Goal: Information Seeking & Learning: Learn about a topic

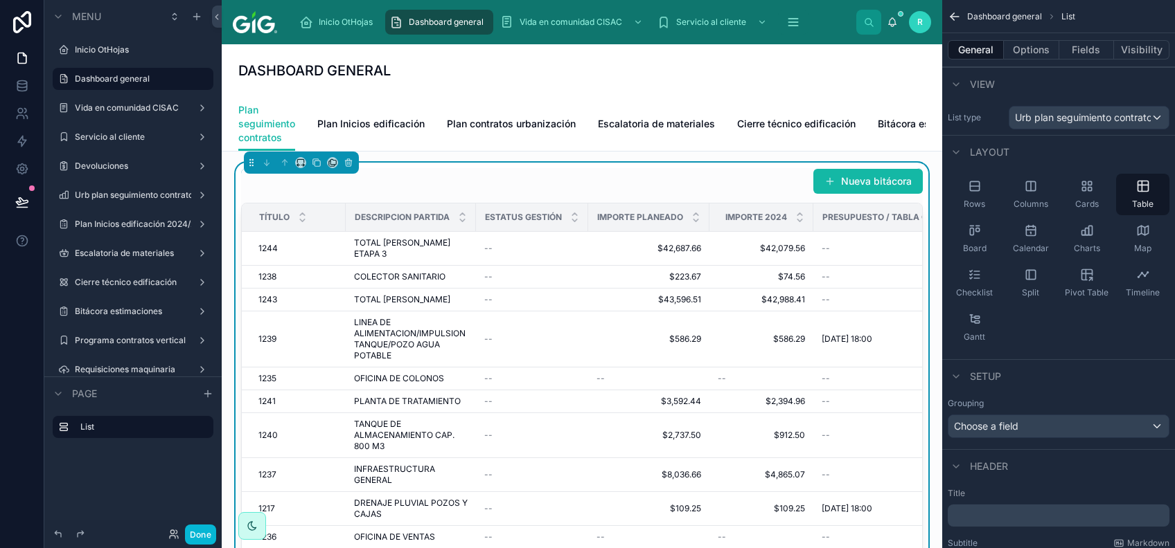
drag, startPoint x: 717, startPoint y: 92, endPoint x: 708, endPoint y: 73, distance: 20.5
click at [717, 92] on div "DASHBOARD GENERAL" at bounding box center [581, 70] width 687 height 53
click at [8, 199] on button at bounding box center [22, 202] width 30 height 39
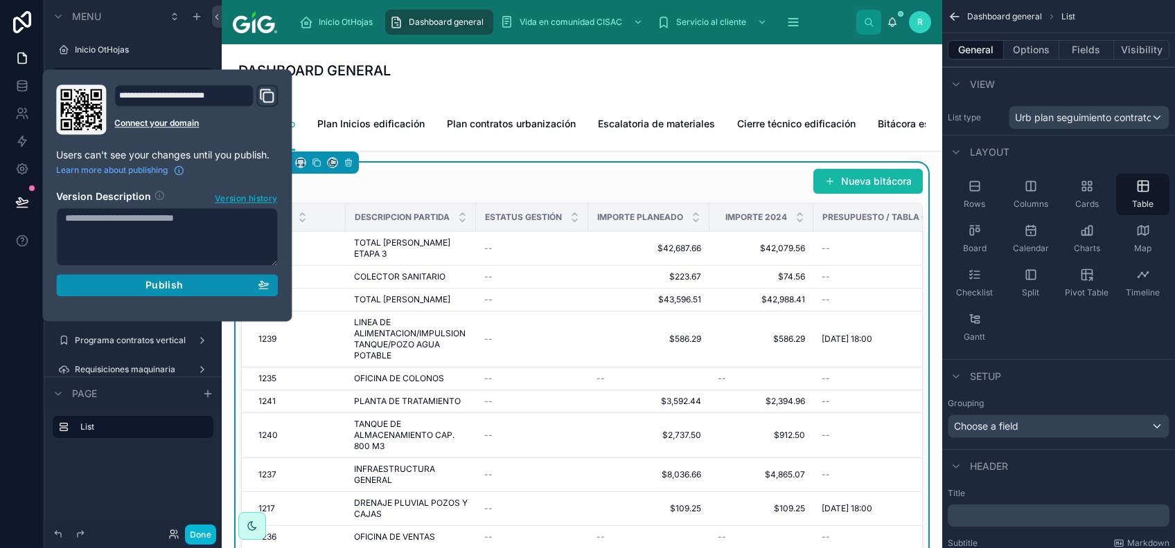
click at [184, 287] on div "Publish" at bounding box center [167, 285] width 204 height 12
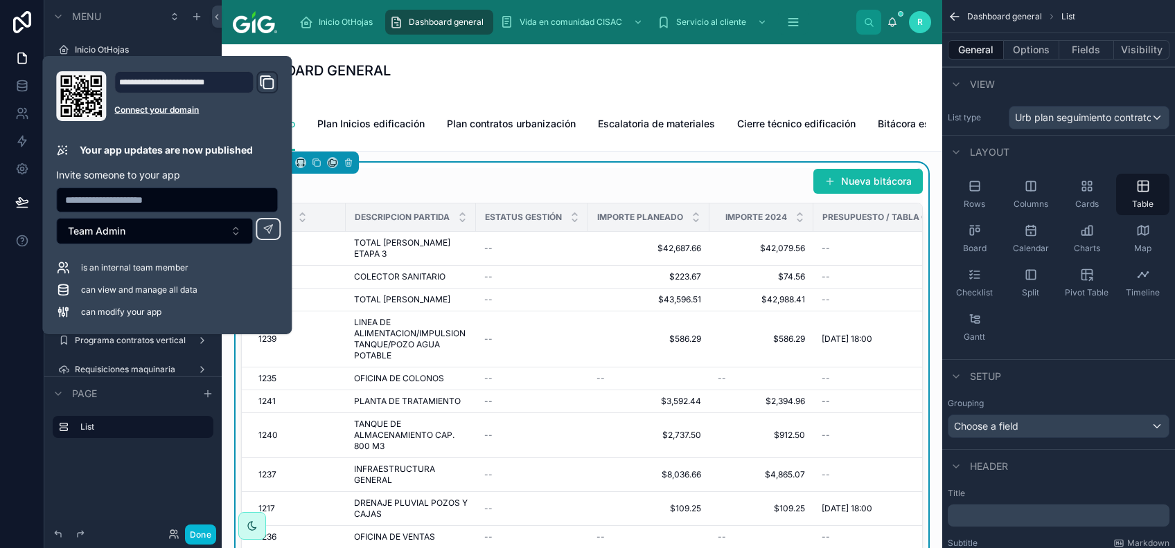
click at [695, 84] on div "DASHBOARD GENERAL" at bounding box center [581, 70] width 687 height 53
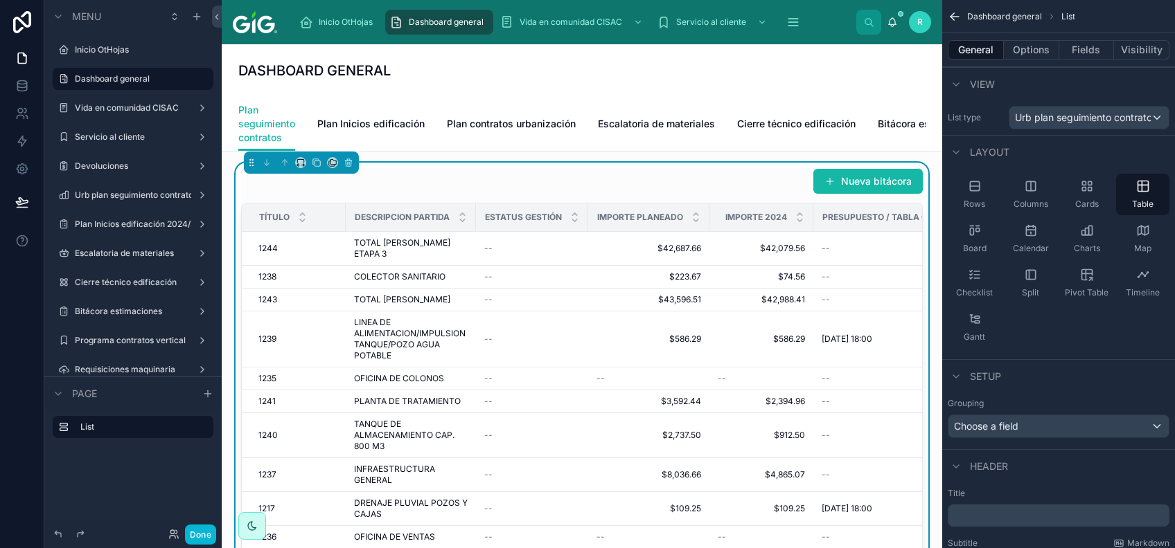
click at [713, 68] on div "DASHBOARD GENERAL" at bounding box center [581, 70] width 687 height 19
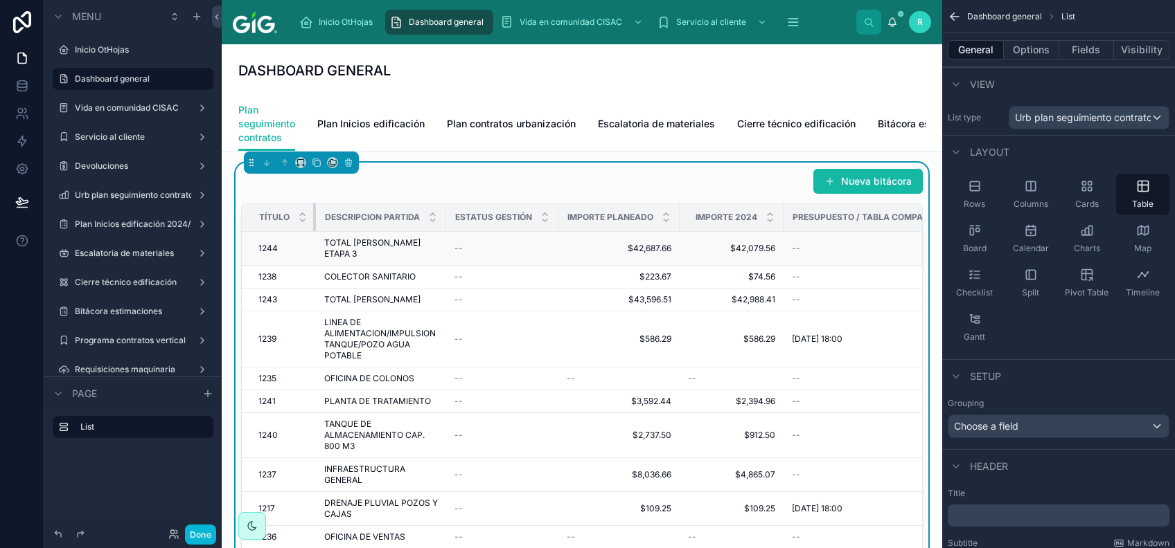
drag, startPoint x: 342, startPoint y: 232, endPoint x: 297, endPoint y: 250, distance: 48.5
click at [537, 89] on div "DASHBOARD GENERAL" at bounding box center [581, 70] width 687 height 53
click at [208, 525] on button "Done" at bounding box center [200, 535] width 31 height 20
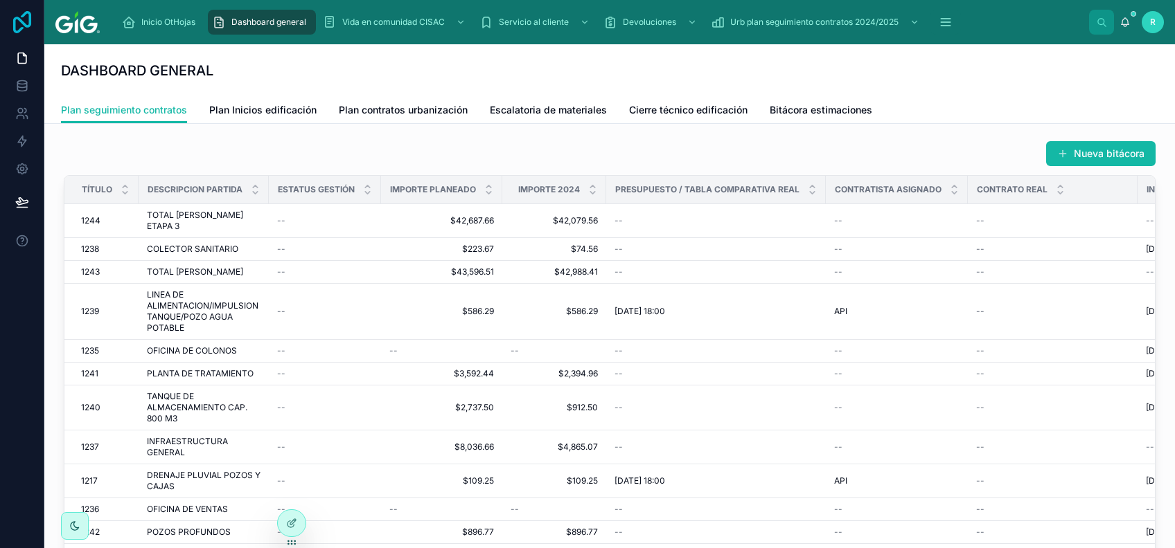
click at [28, 26] on icon at bounding box center [22, 22] width 18 height 22
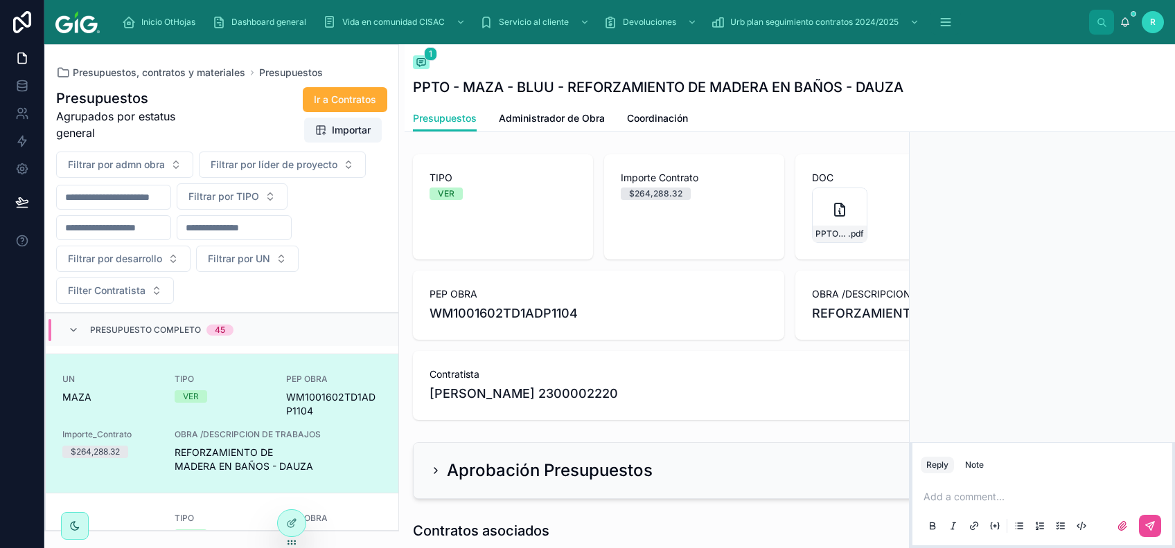
scroll to position [2199, 0]
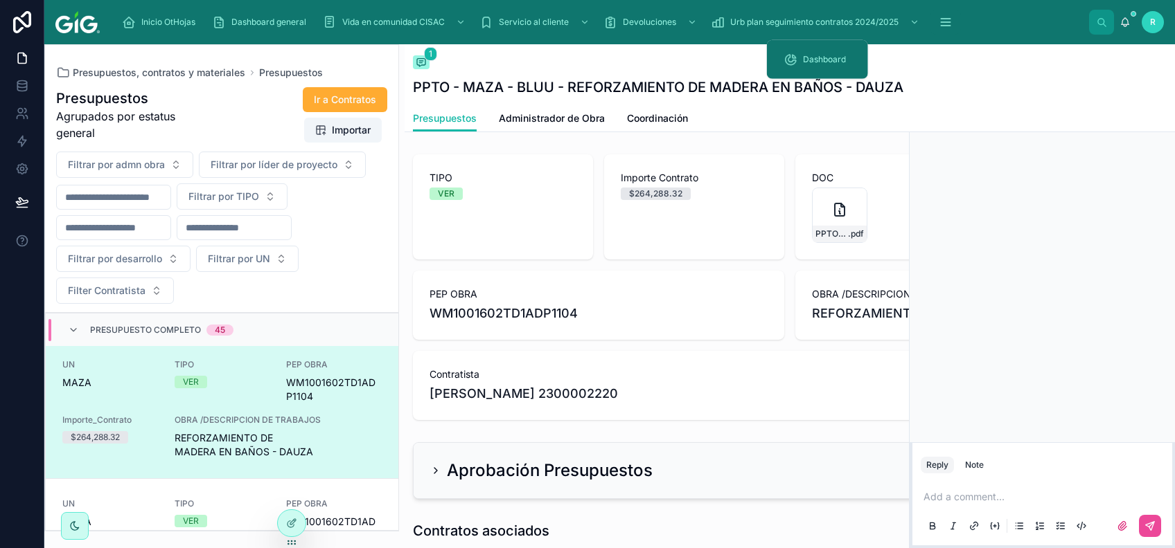
click at [847, 8] on div "Inicio OtHojas Dashboard general Vida en comunidad CISAC Servicio al cliente De…" at bounding box center [600, 22] width 978 height 30
click at [852, 23] on span "Urb plan seguimiento contratos 2024/2025" at bounding box center [814, 22] width 168 height 11
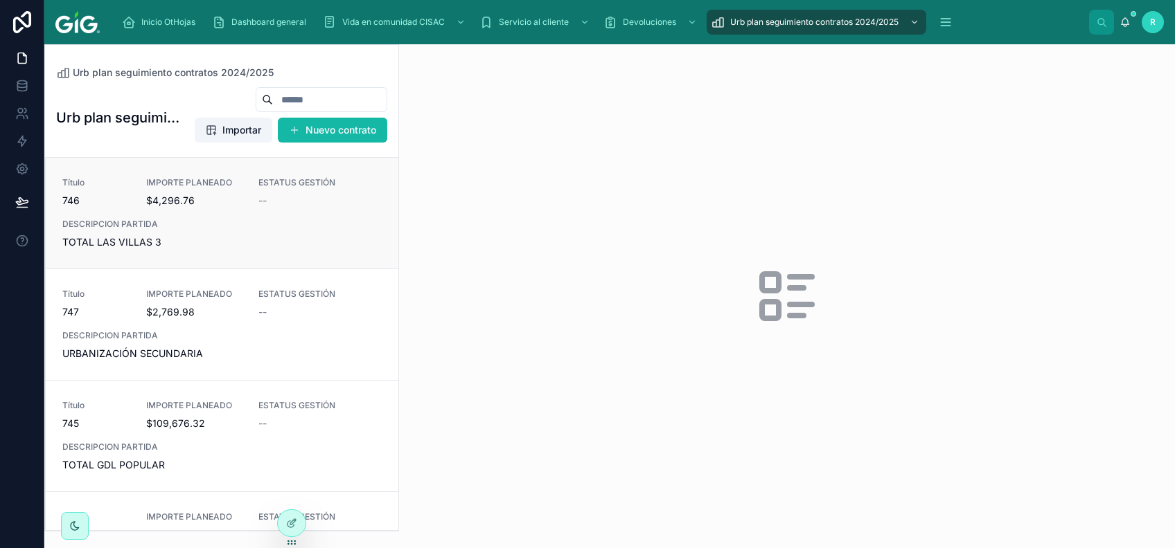
click at [332, 219] on span "DESCRIPCION PARTIDA" at bounding box center [221, 224] width 319 height 11
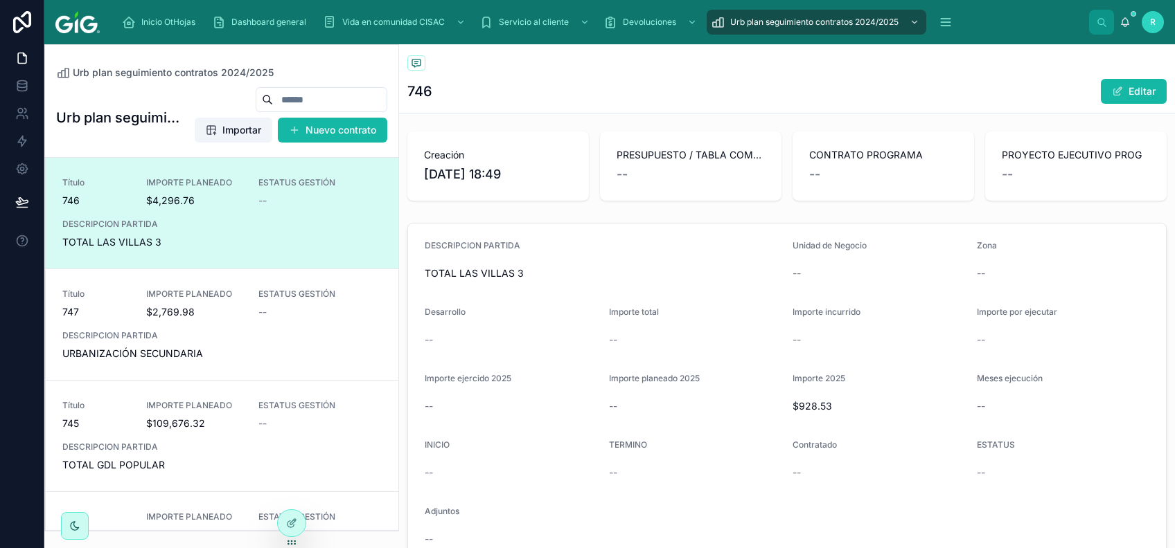
scroll to position [92, 0]
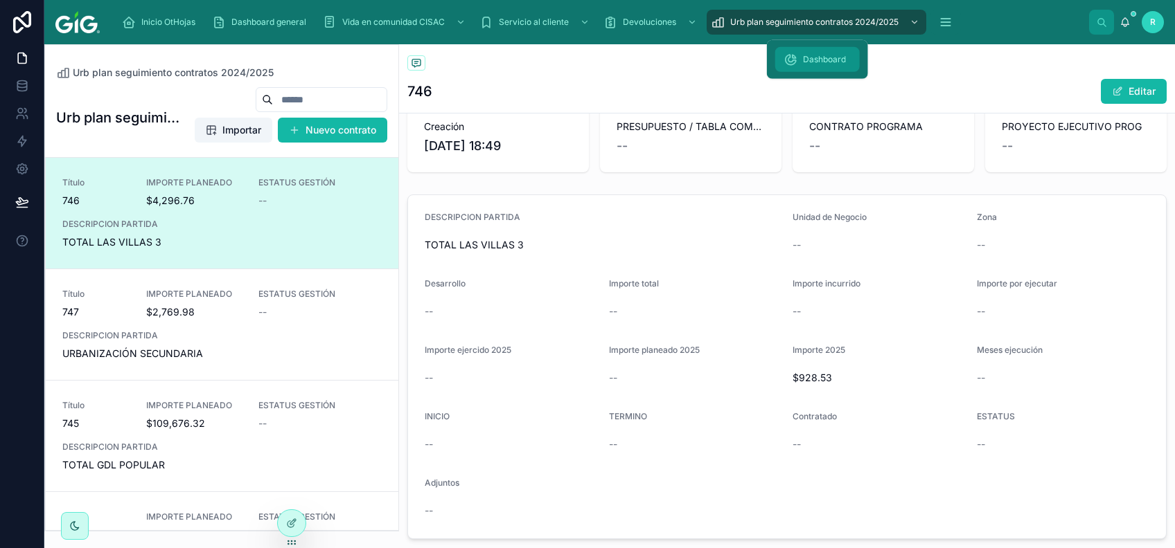
click at [831, 59] on span "Dashboard" at bounding box center [824, 59] width 43 height 11
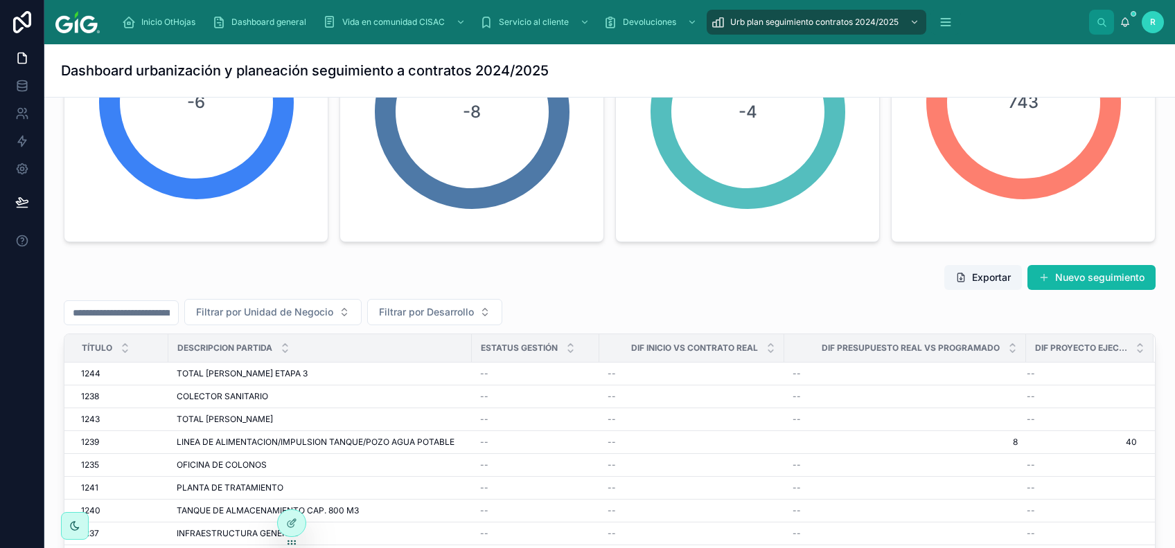
scroll to position [461, 0]
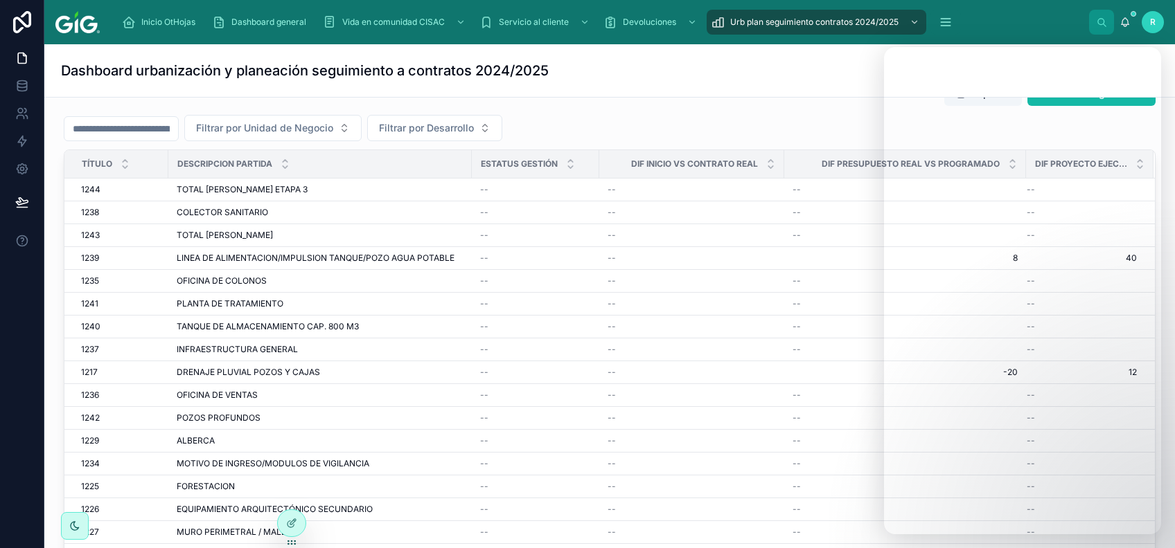
click at [805, 127] on div "Filtrar por Unidad de Negocio Filtrar por Desarrollo" at bounding box center [609, 128] width 1091 height 26
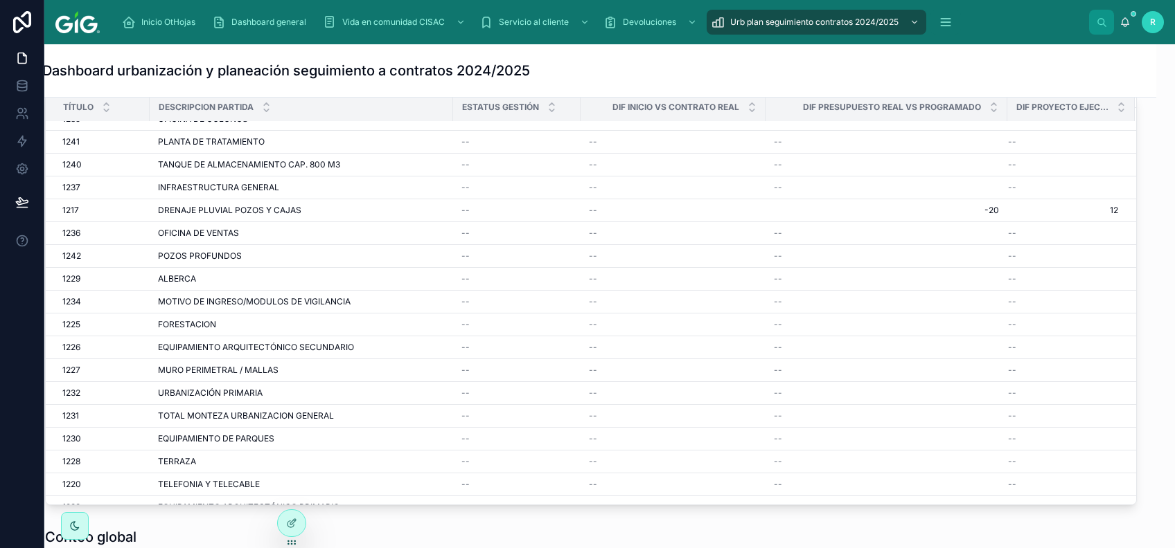
scroll to position [92, 19]
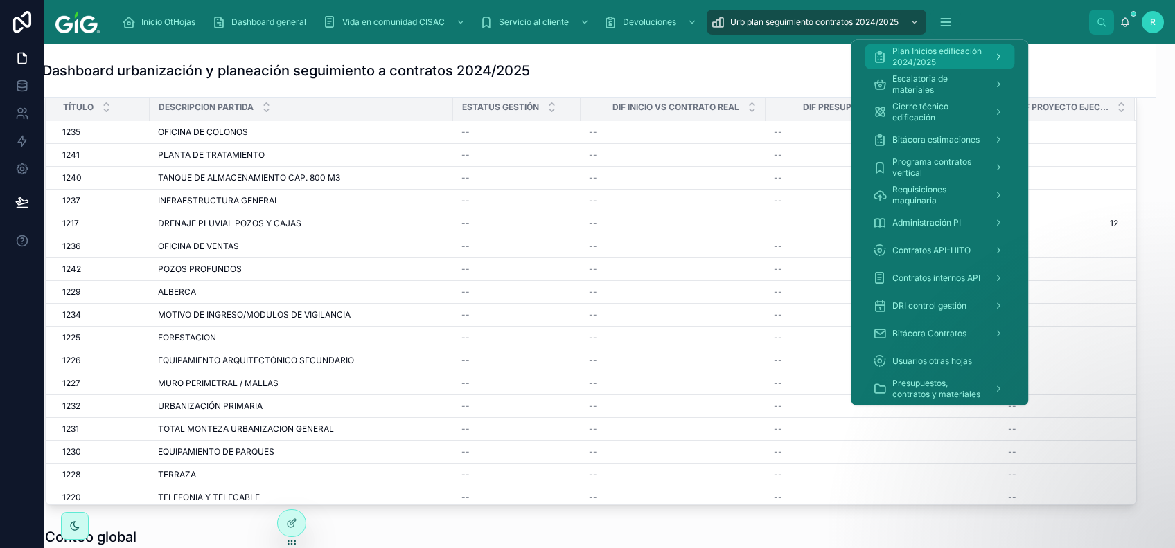
click at [967, 61] on span "Plan Inicios edificación 2024/2025" at bounding box center [937, 57] width 90 height 22
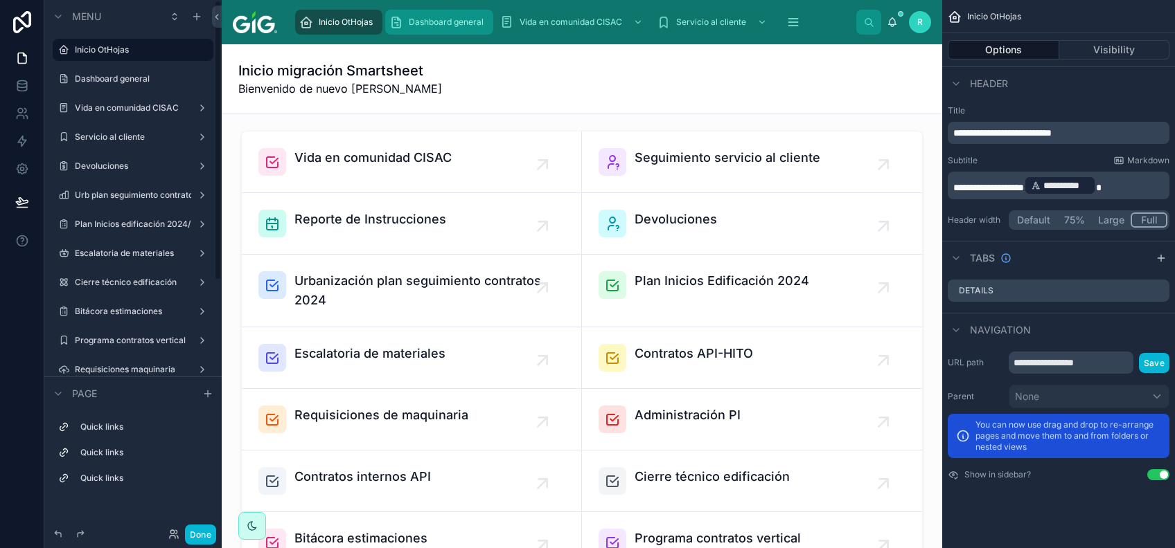
click at [461, 24] on span "Dashboard general" at bounding box center [446, 22] width 75 height 11
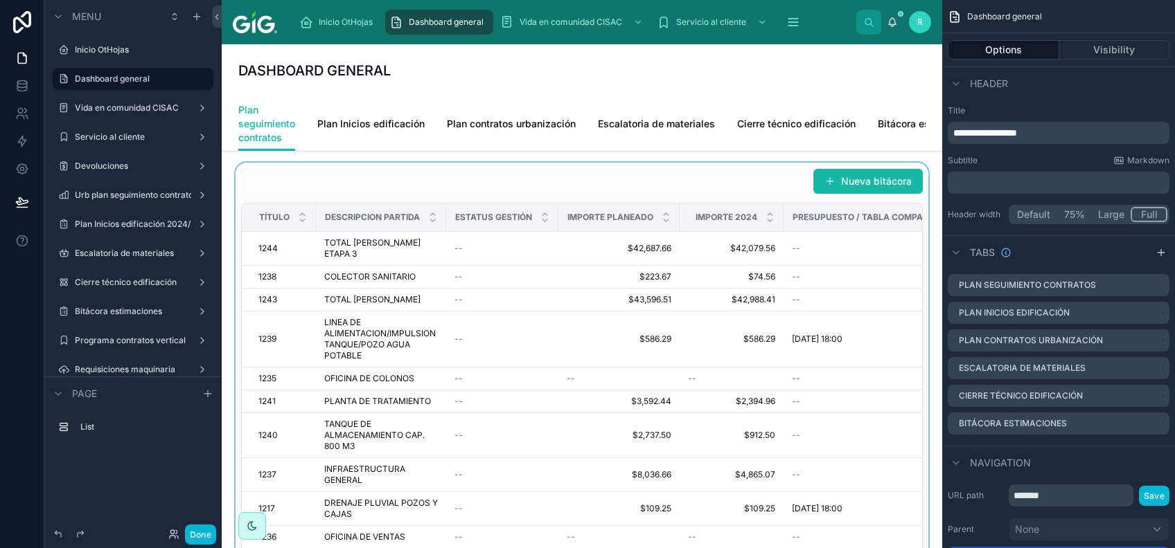
click at [738, 199] on div at bounding box center [582, 392] width 698 height 458
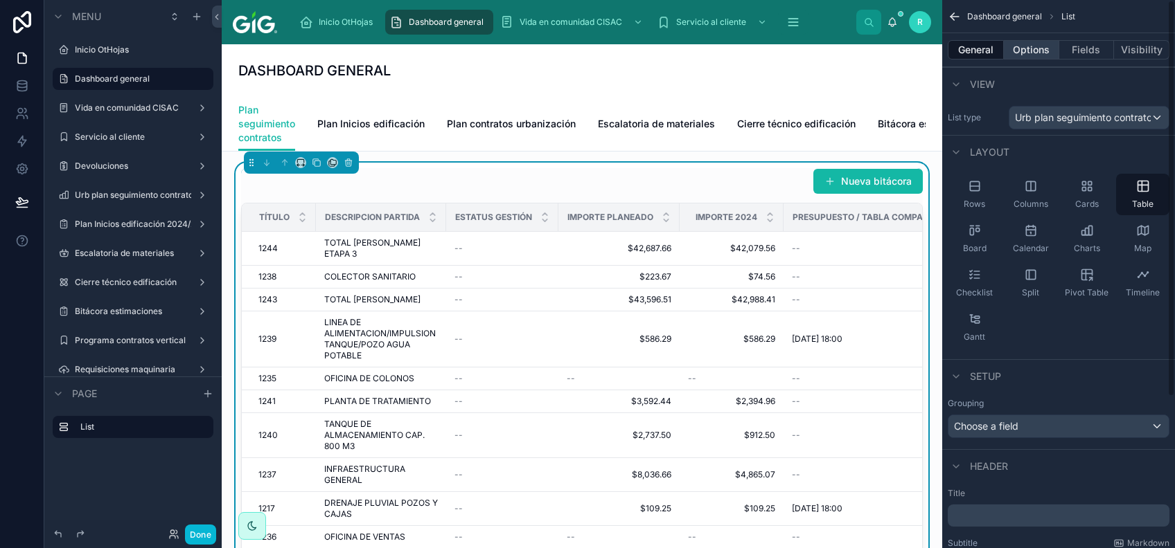
click at [1036, 55] on button "Options" at bounding box center [1030, 49] width 55 height 19
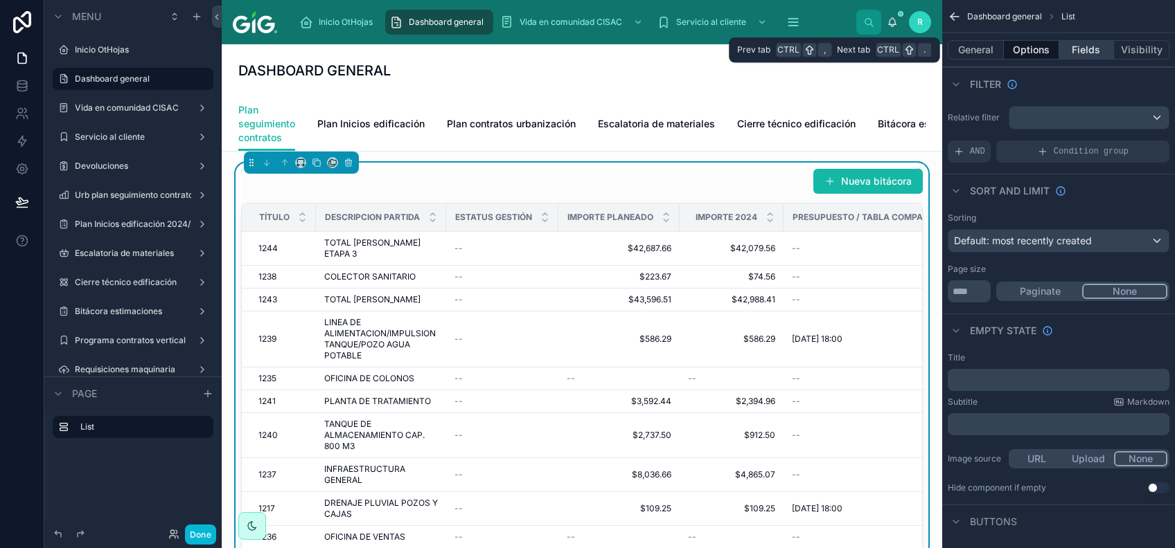
click at [1075, 48] on button "Fields" at bounding box center [1086, 49] width 55 height 19
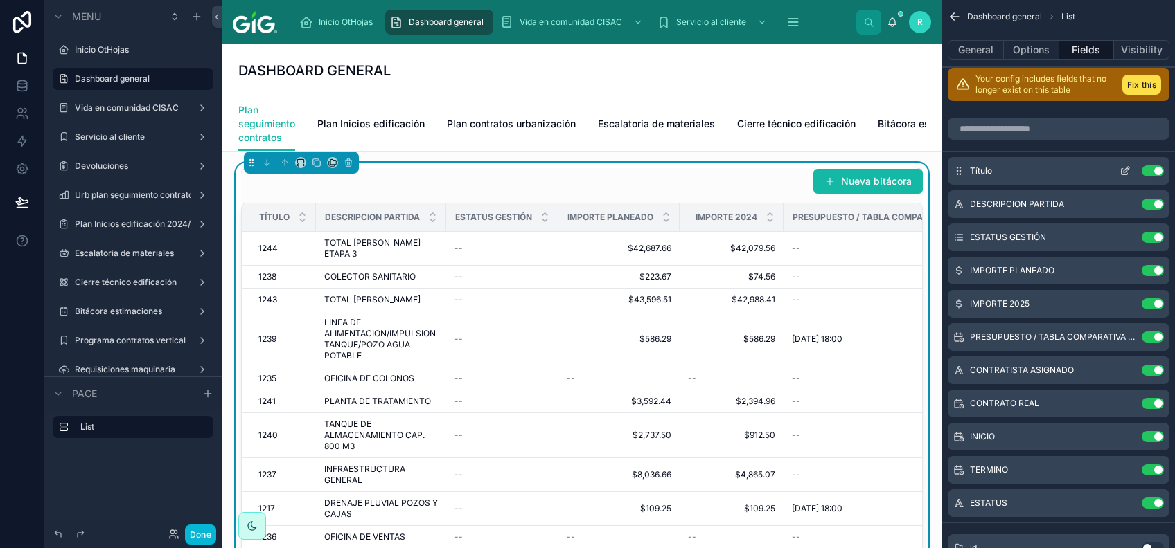
click at [1154, 168] on button "Use setting" at bounding box center [1152, 171] width 22 height 11
click at [1152, 86] on button "Fix this" at bounding box center [1141, 85] width 39 height 20
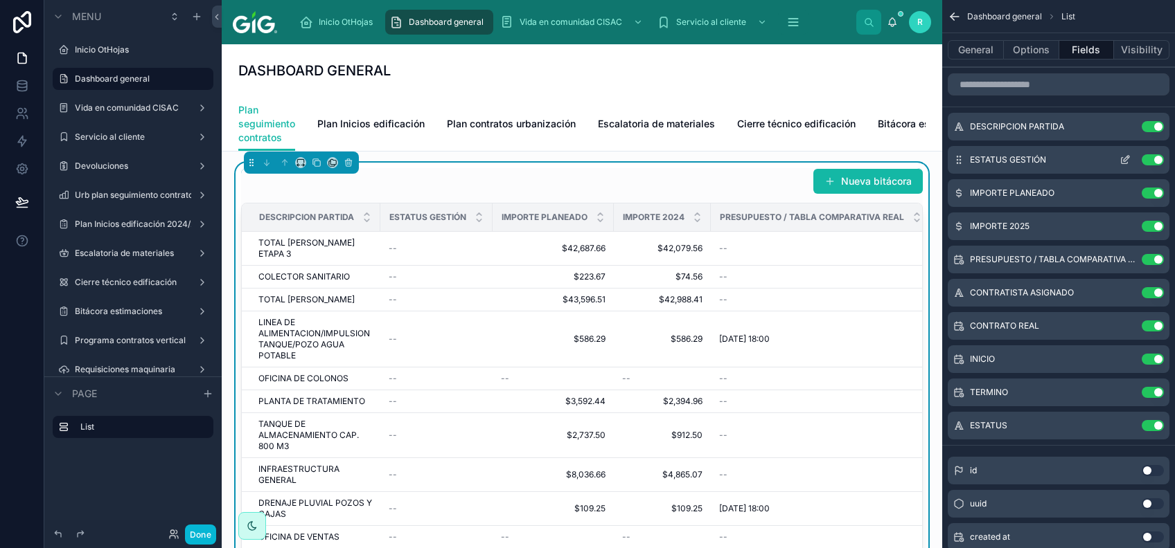
click at [1155, 159] on button "Use setting" at bounding box center [1152, 159] width 22 height 11
click at [1155, 188] on button "Use setting" at bounding box center [1152, 193] width 22 height 11
click at [1155, 221] on button "Use setting" at bounding box center [1152, 226] width 22 height 11
click at [1155, 254] on button "Use setting" at bounding box center [1152, 259] width 22 height 11
click at [1155, 287] on button "Use setting" at bounding box center [1152, 292] width 22 height 11
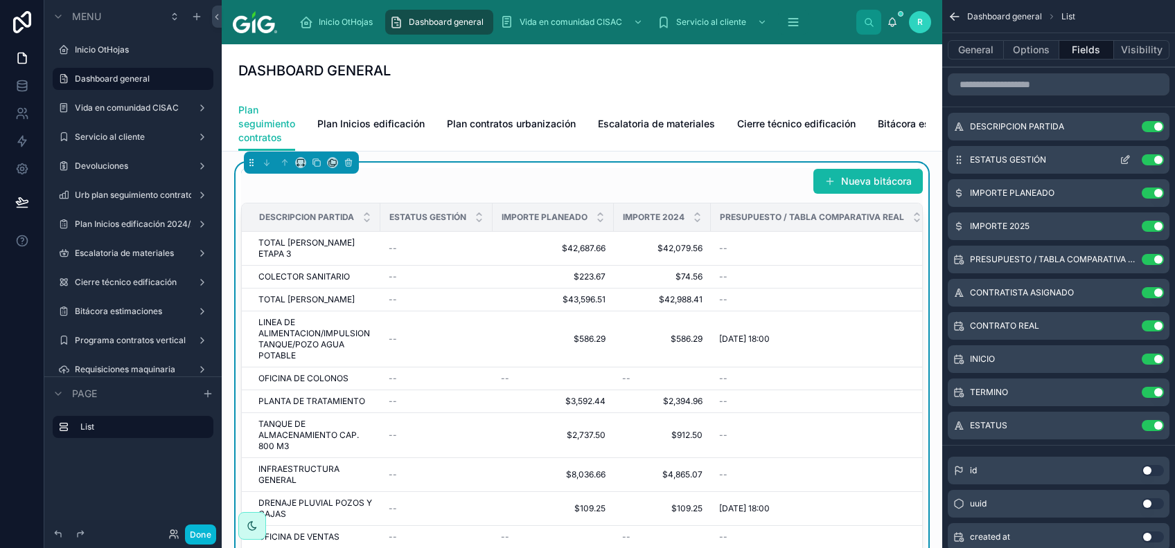
click at [1155, 321] on button "Use setting" at bounding box center [1152, 326] width 22 height 11
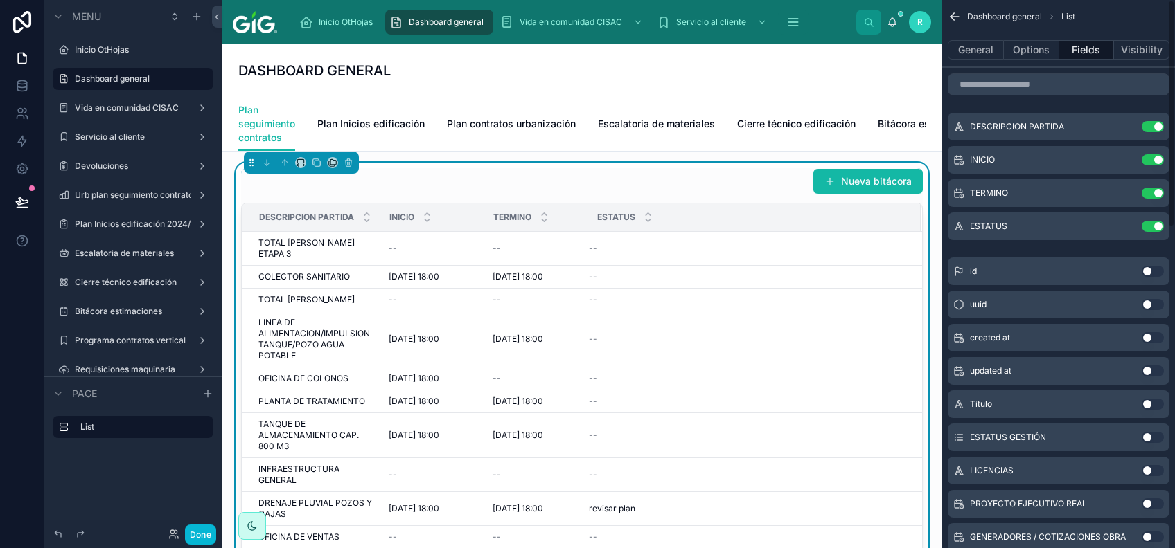
click at [1155, 159] on button "Use setting" at bounding box center [1152, 159] width 22 height 11
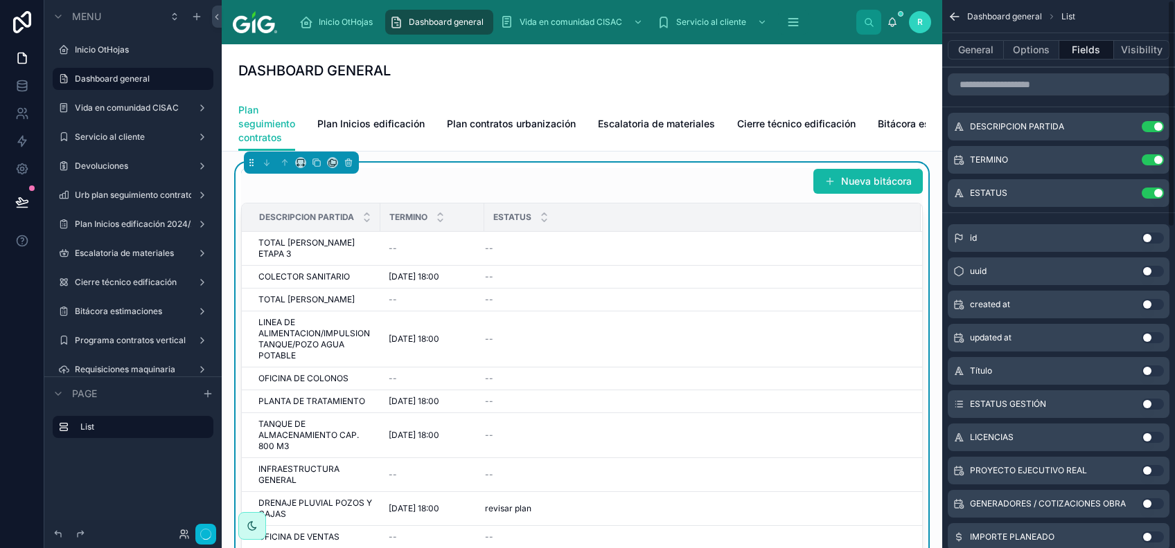
click at [1155, 159] on button "Use setting" at bounding box center [1152, 159] width 22 height 11
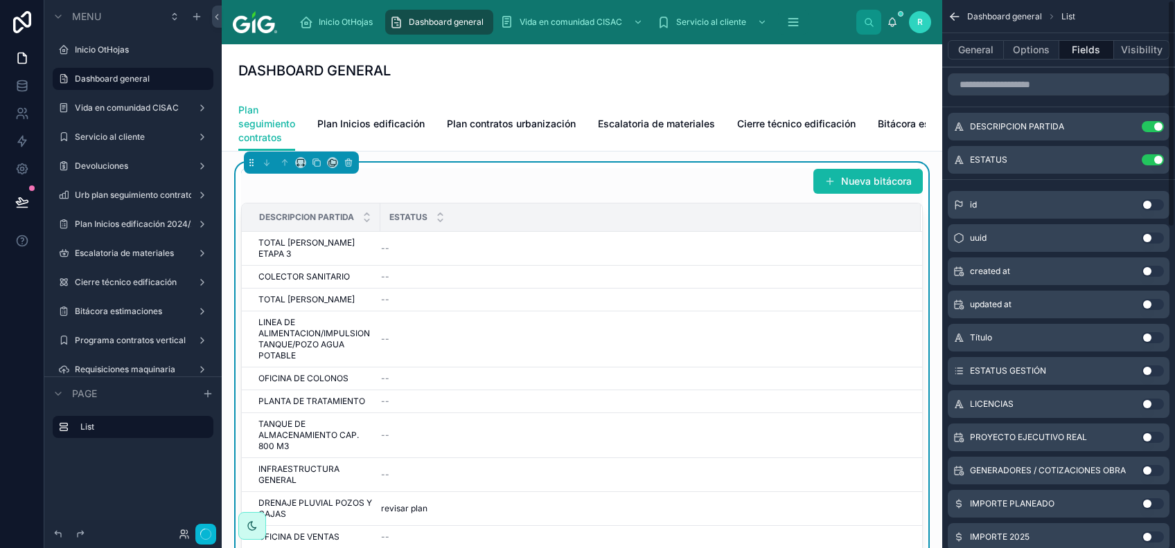
click at [1155, 159] on button "Use setting" at bounding box center [1152, 159] width 22 height 11
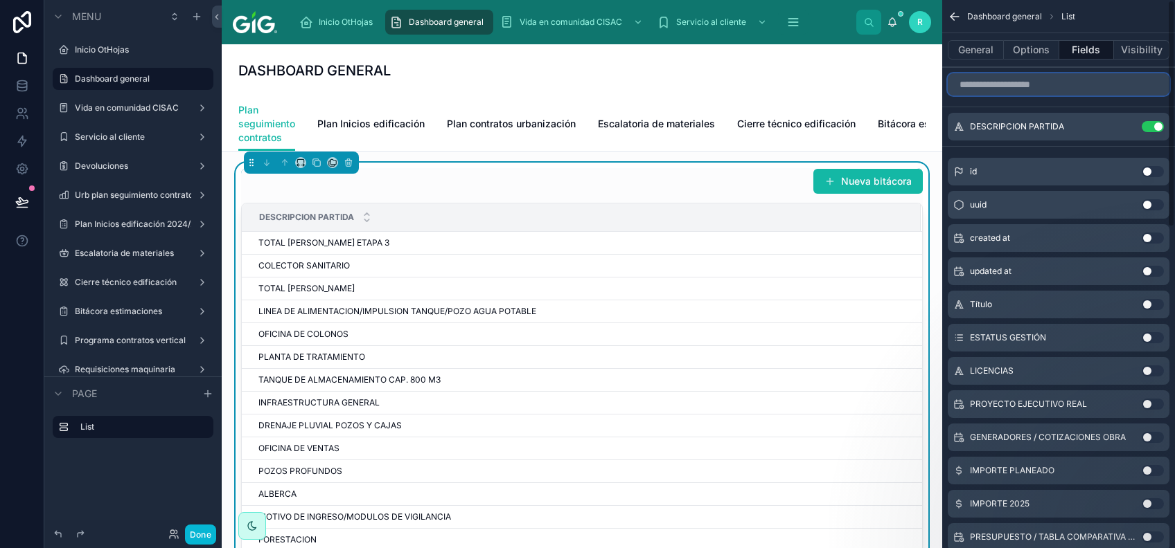
click at [1020, 81] on input "scrollable content" at bounding box center [1058, 84] width 222 height 22
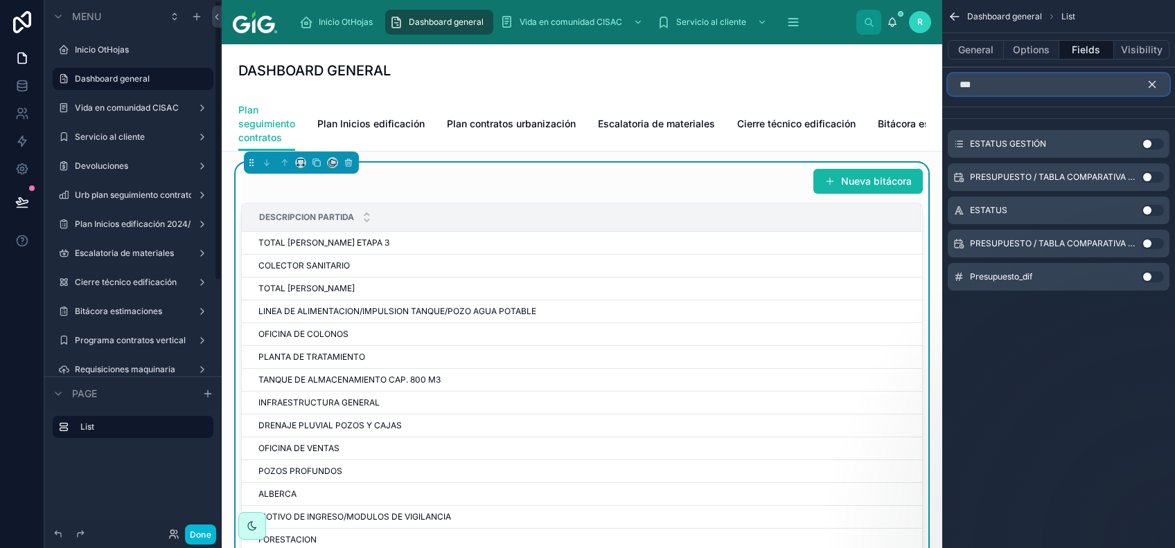
type input "***"
click at [1154, 141] on button "Use setting" at bounding box center [1152, 144] width 22 height 11
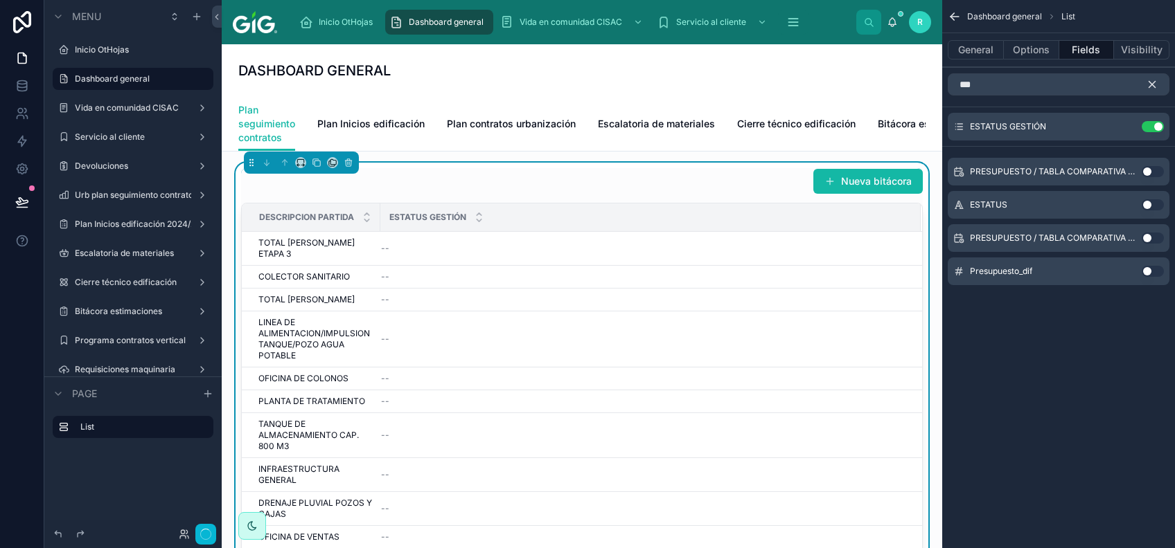
click at [1148, 91] on button "scrollable content" at bounding box center [1157, 84] width 24 height 22
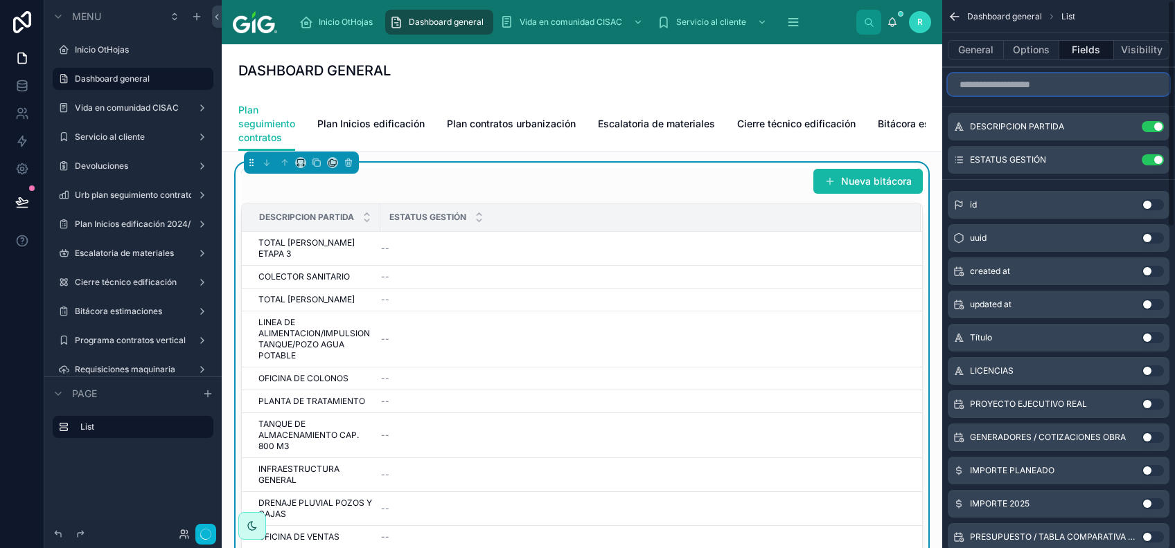
click at [1091, 87] on input "scrollable content" at bounding box center [1058, 84] width 222 height 22
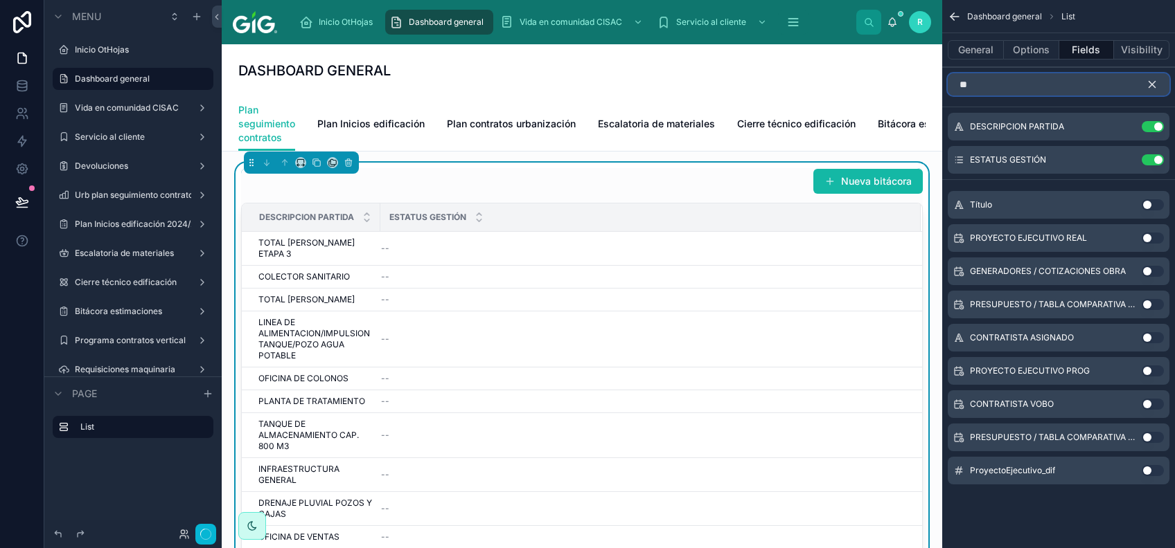
type input "**"
click at [1148, 204] on button "Use setting" at bounding box center [1152, 204] width 22 height 11
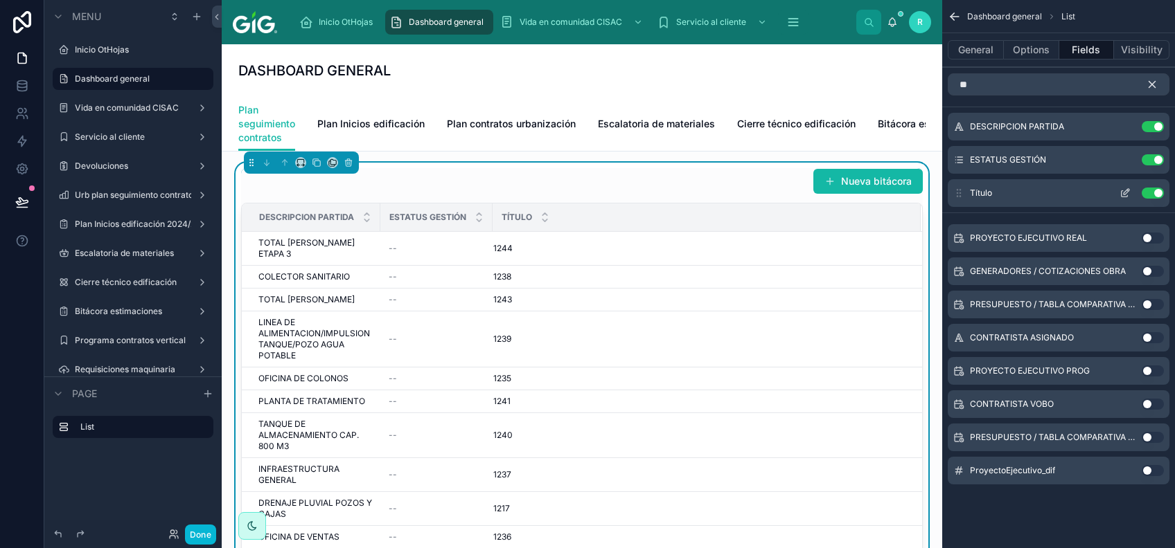
drag, startPoint x: 1152, startPoint y: 85, endPoint x: 1070, endPoint y: 179, distance: 125.1
click at [1152, 89] on icon "scrollable content" at bounding box center [1151, 84] width 12 height 12
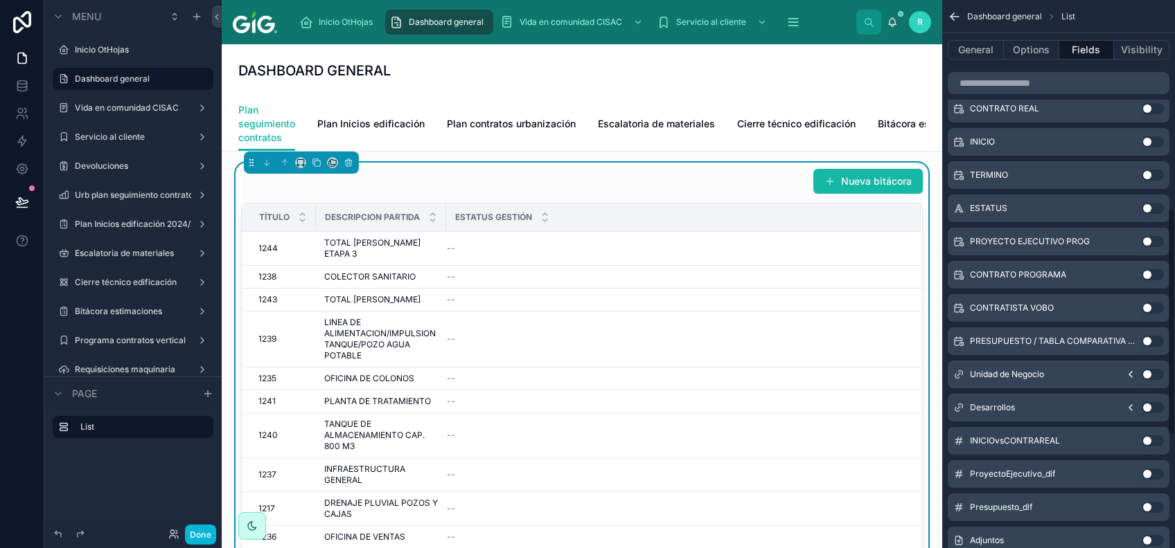
scroll to position [587, 0]
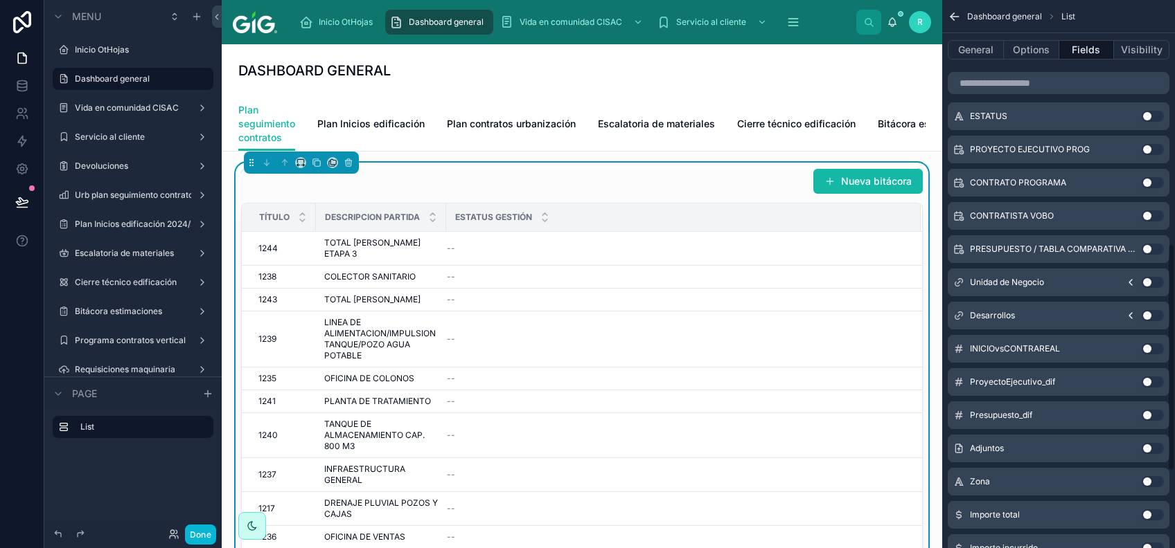
click at [1147, 345] on button "Use setting" at bounding box center [1152, 348] width 22 height 11
drag, startPoint x: 1153, startPoint y: 379, endPoint x: 1148, endPoint y: 419, distance: 40.5
click at [1153, 379] on button "Use setting" at bounding box center [1152, 382] width 22 height 11
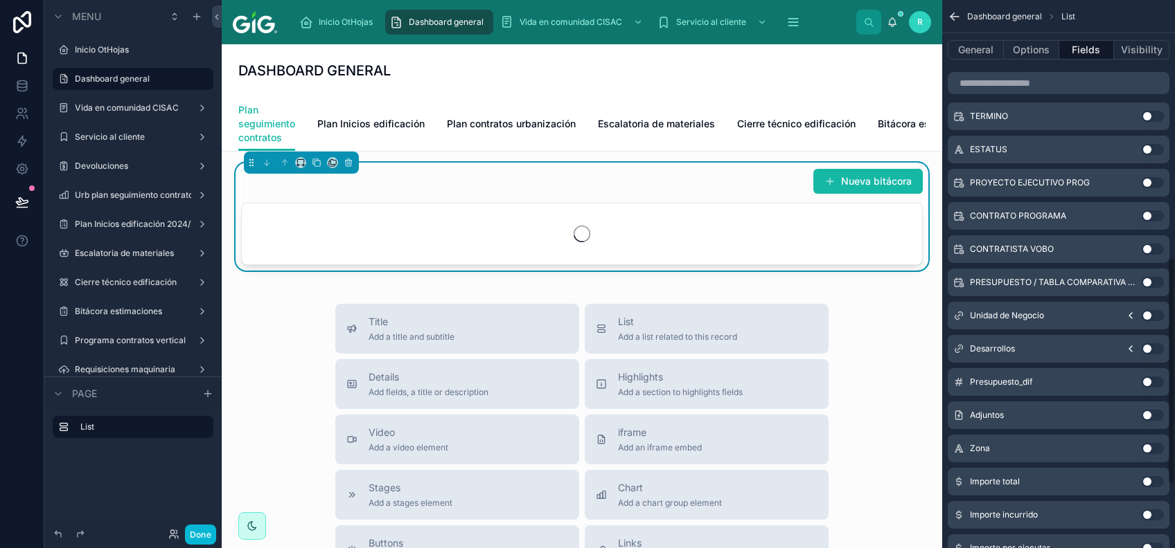
click at [1149, 410] on button "Use setting" at bounding box center [1152, 415] width 22 height 11
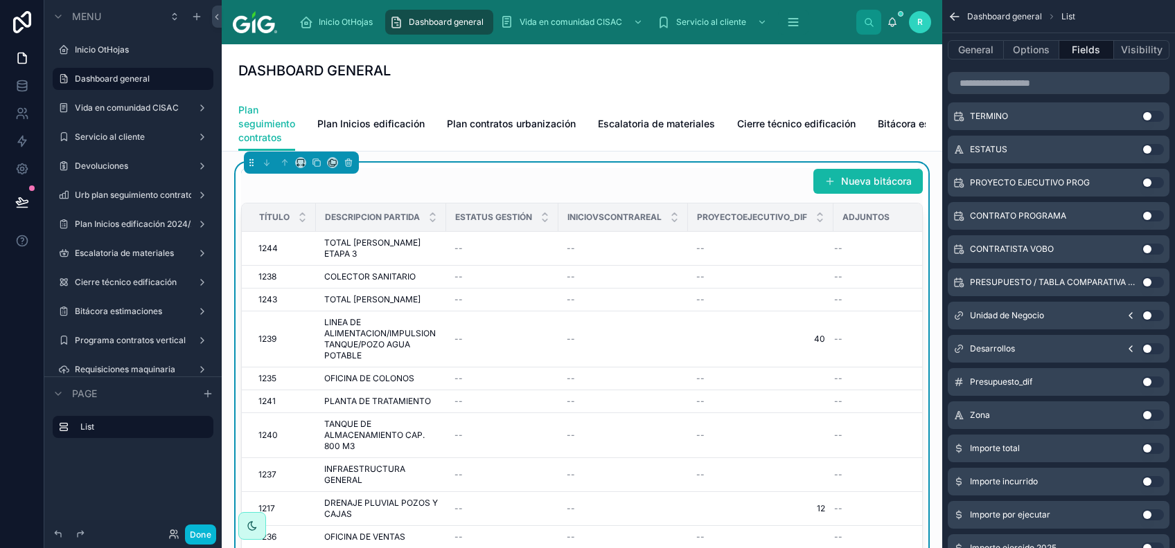
click at [1153, 413] on button "Use setting" at bounding box center [1152, 415] width 22 height 11
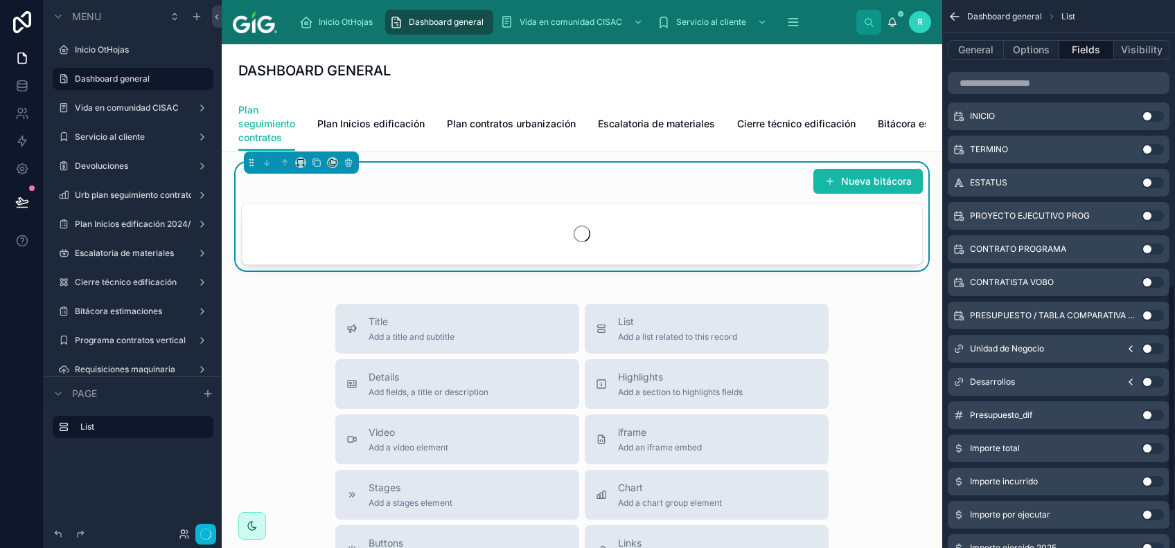
scroll to position [687, 0]
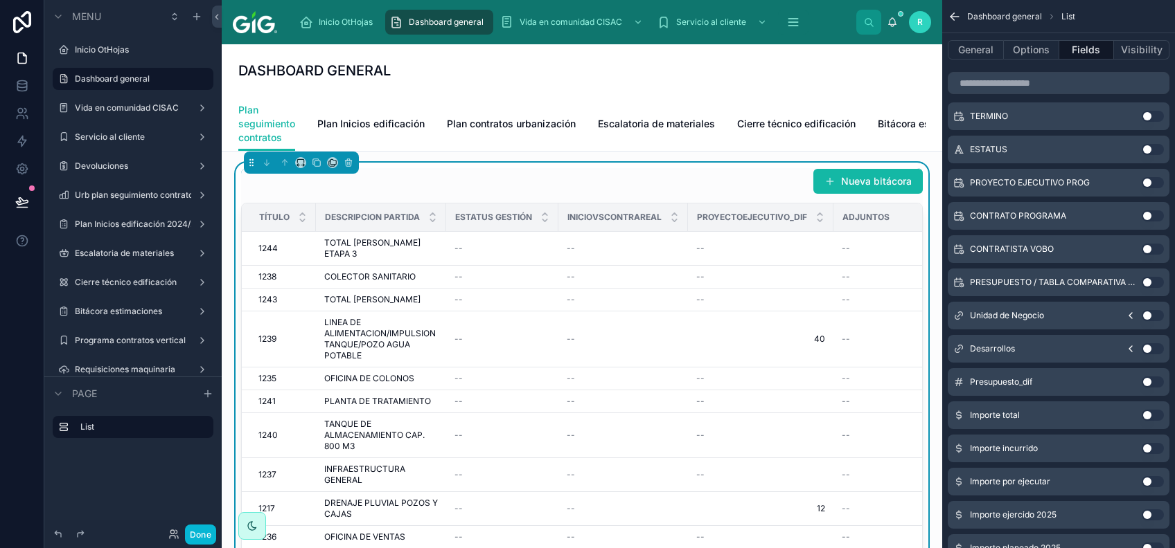
click at [1150, 410] on button "Use setting" at bounding box center [1152, 415] width 22 height 11
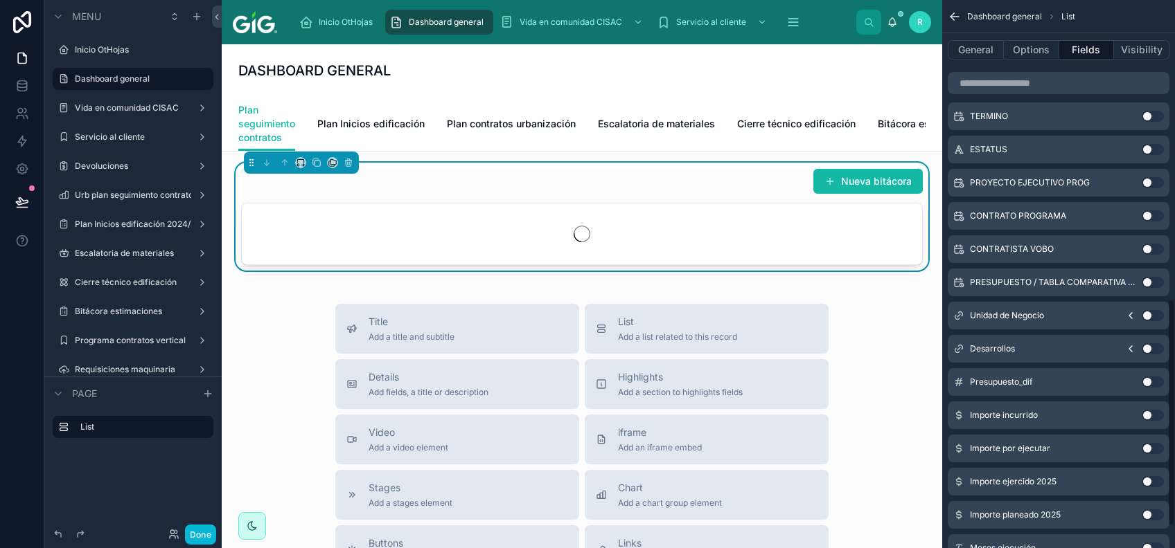
click at [1154, 418] on button "Use setting" at bounding box center [1152, 415] width 22 height 11
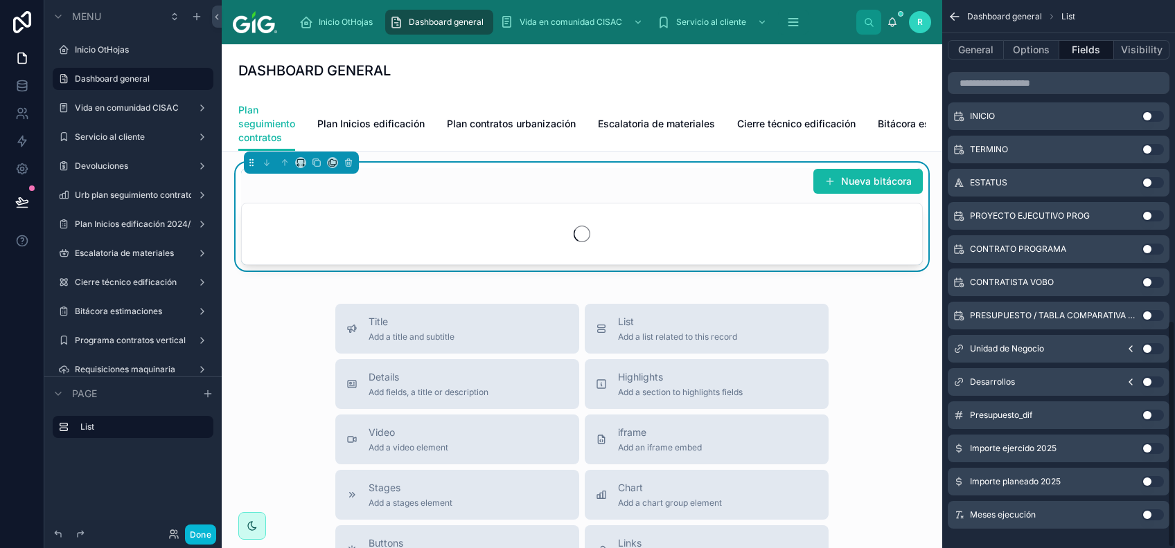
scroll to position [772, 0]
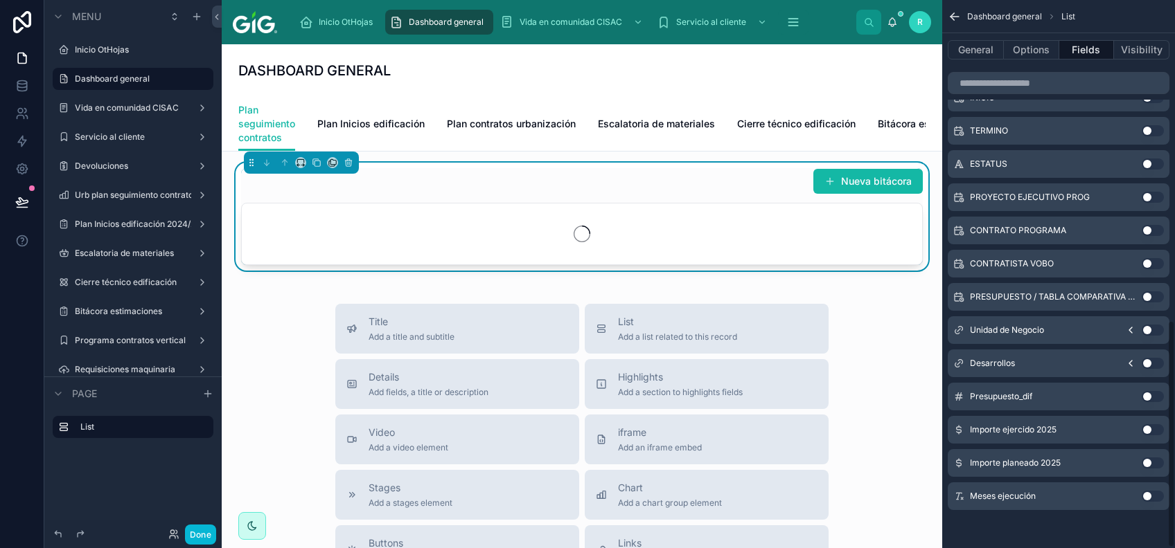
click at [1154, 418] on div "Importe ejercido 2025 Use setting" at bounding box center [1058, 430] width 222 height 28
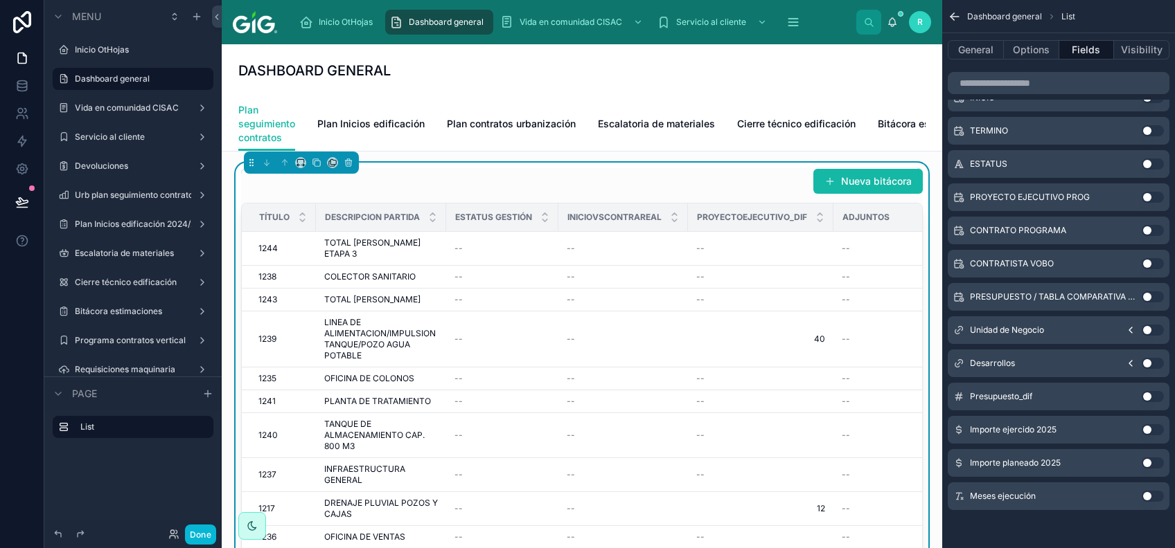
click at [1149, 425] on button "Use setting" at bounding box center [1152, 430] width 22 height 11
click at [1147, 456] on div "Importe planeado 2025 Use setting" at bounding box center [1058, 463] width 222 height 28
click at [1150, 493] on button "Use setting" at bounding box center [1152, 496] width 22 height 11
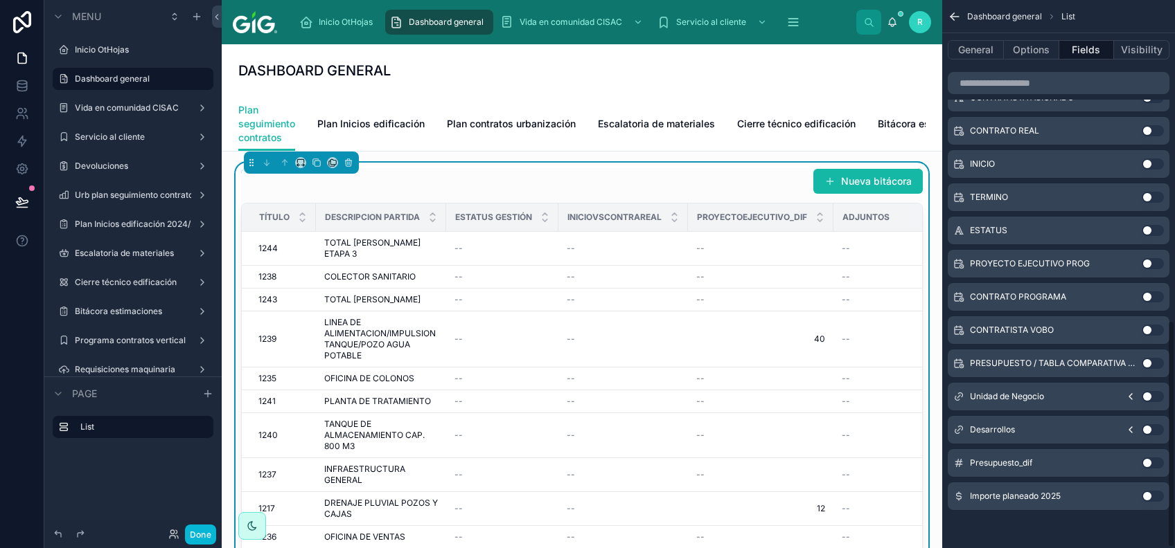
click at [1145, 493] on button "Use setting" at bounding box center [1152, 496] width 22 height 11
click at [1150, 497] on button "Use setting" at bounding box center [1152, 496] width 22 height 11
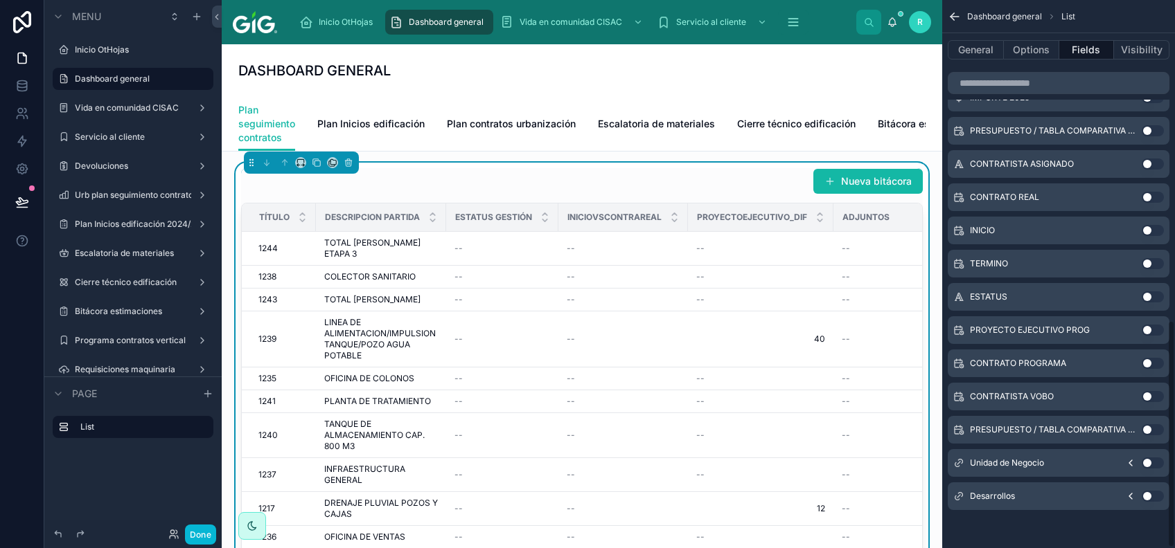
click at [1152, 465] on button "Use setting" at bounding box center [1152, 463] width 22 height 11
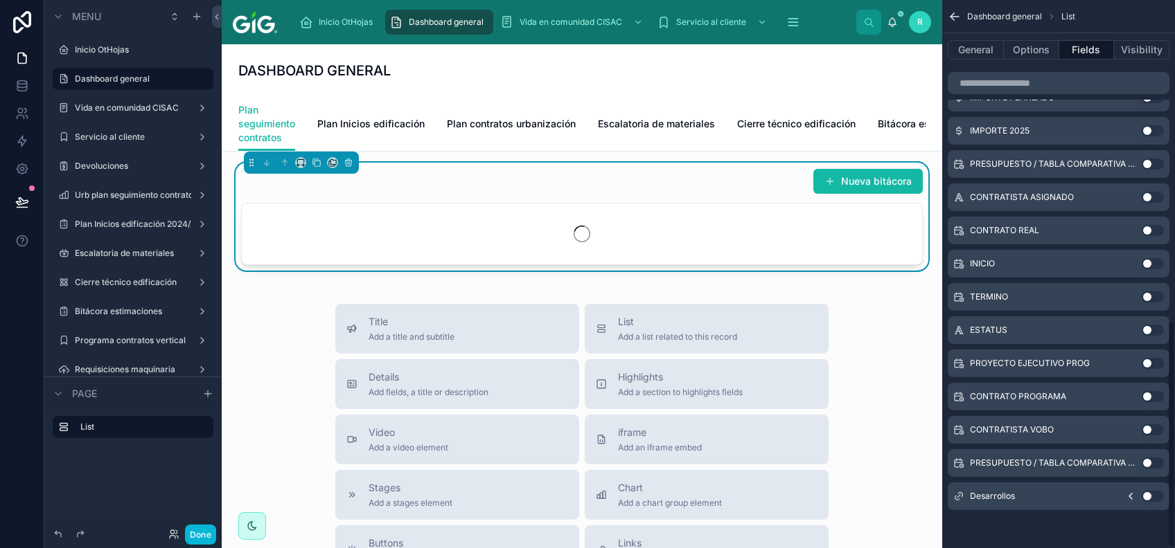
click at [1148, 498] on button "Use setting" at bounding box center [1152, 496] width 22 height 11
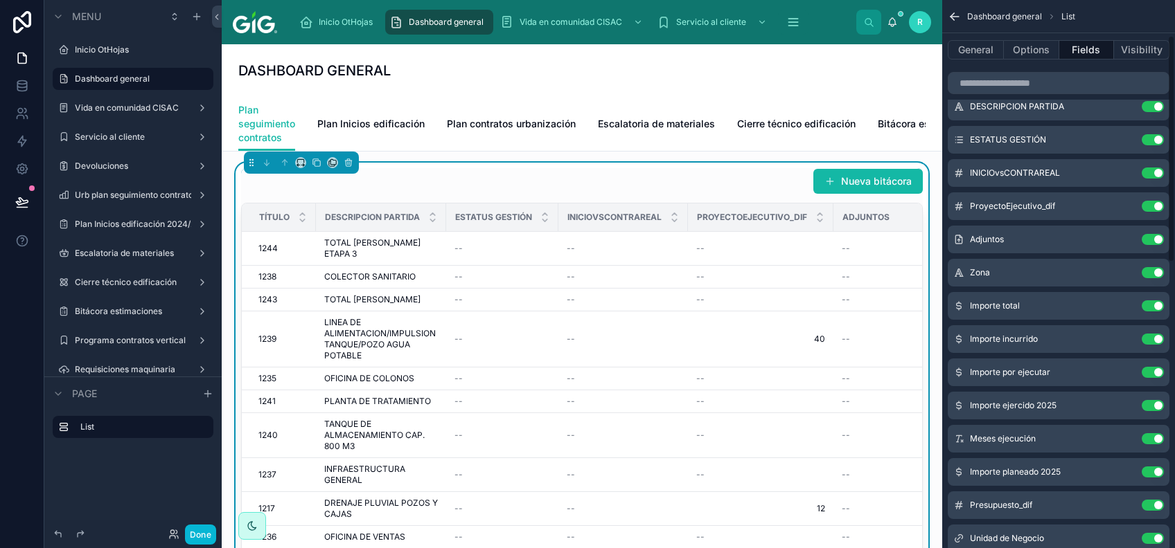
scroll to position [92, 0]
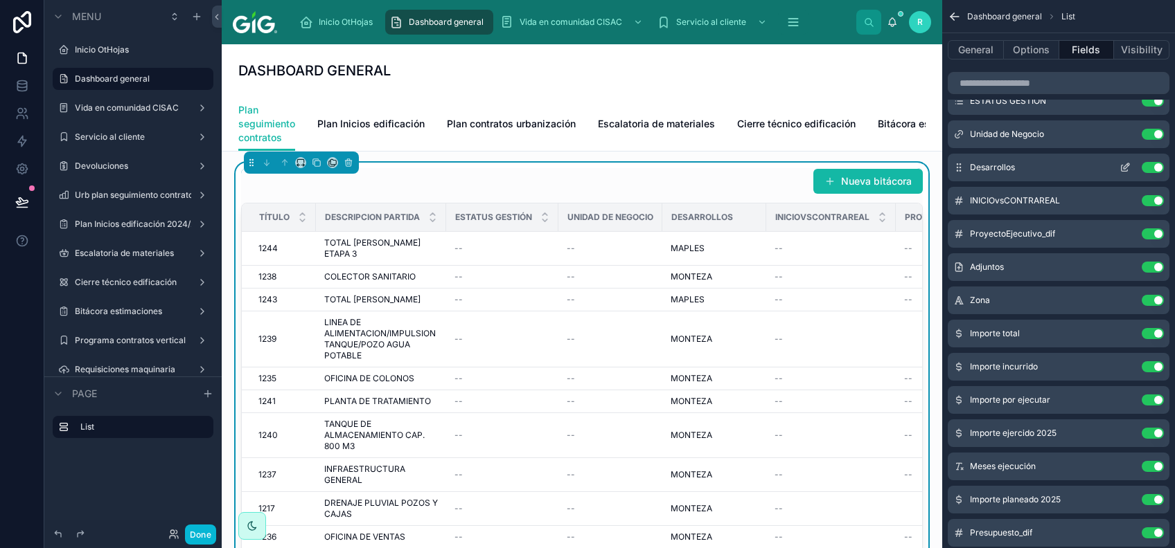
click at [1116, 165] on button "scrollable content" at bounding box center [1125, 167] width 22 height 11
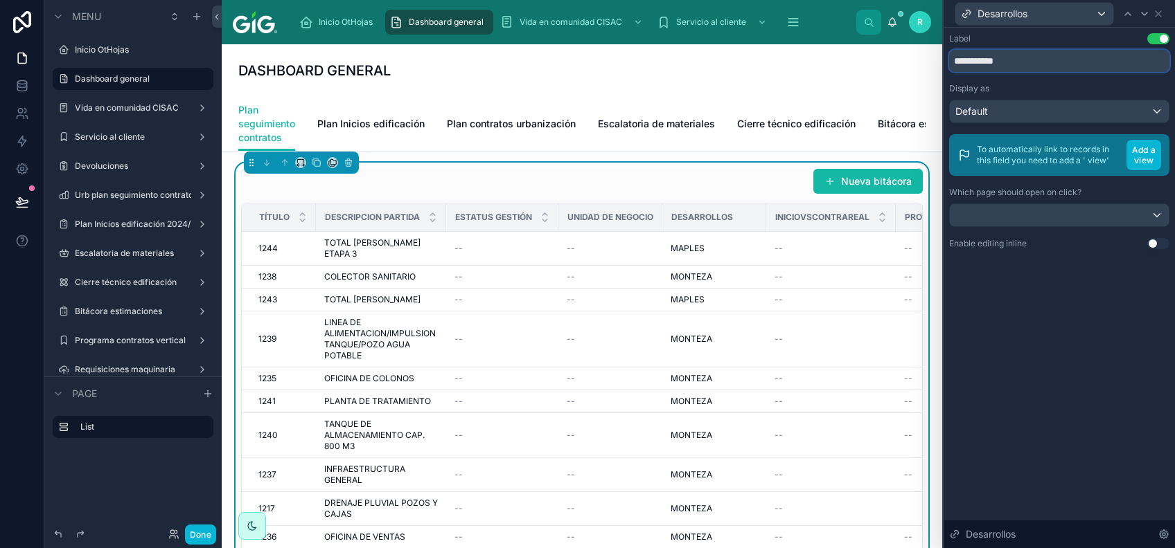
click at [1058, 60] on input "**********" at bounding box center [1059, 61] width 220 height 22
type input "**********"
click at [1044, 318] on div "**********" at bounding box center [1058, 288] width 231 height 521
click at [1160, 17] on icon at bounding box center [1157, 13] width 11 height 11
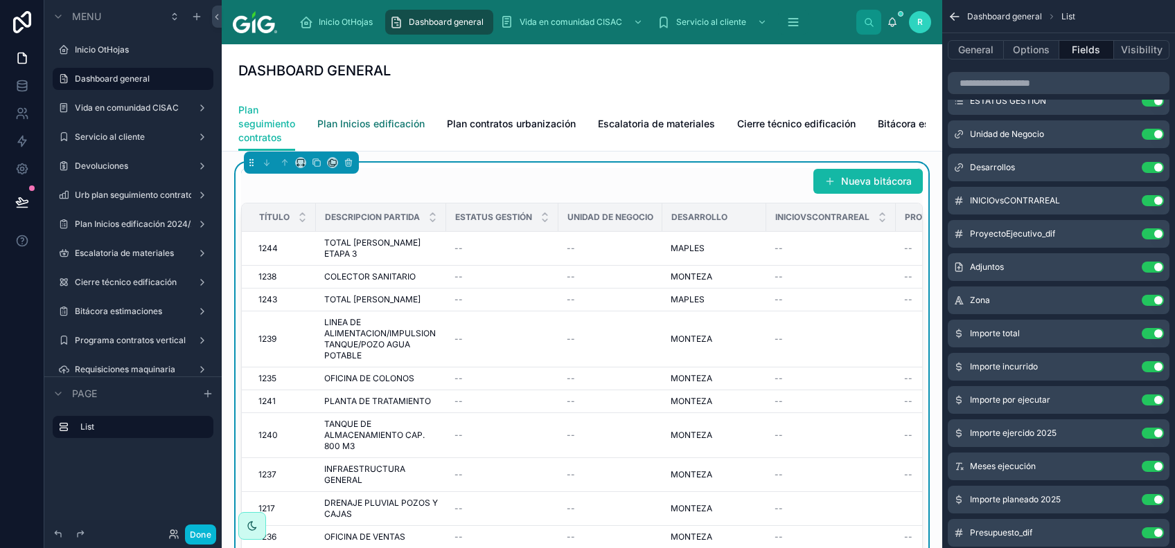
click at [399, 122] on span "Plan Inicios edificación" at bounding box center [370, 124] width 107 height 14
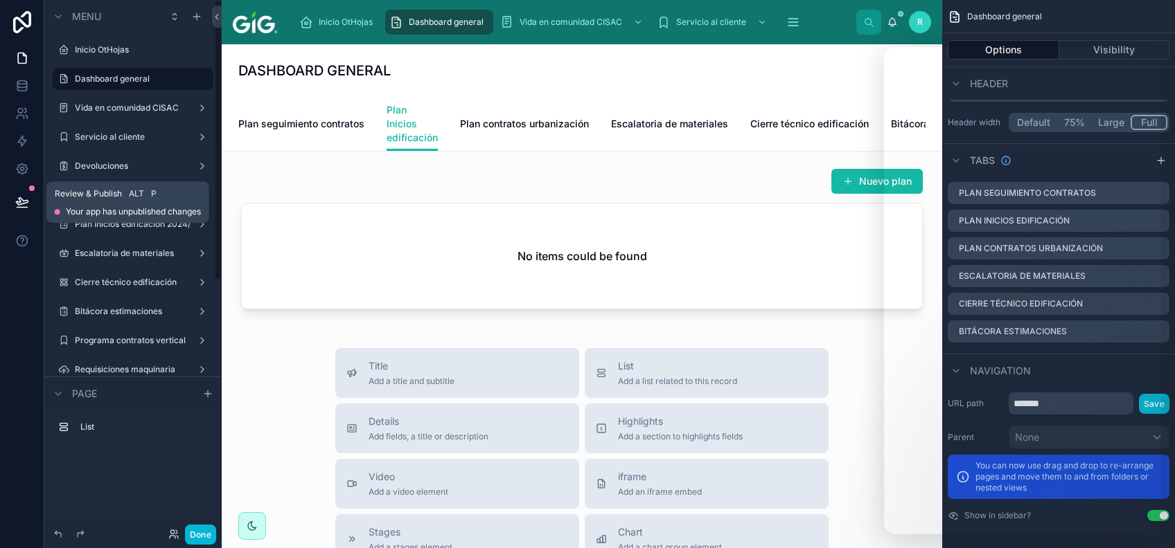
click at [11, 199] on button at bounding box center [22, 202] width 30 height 39
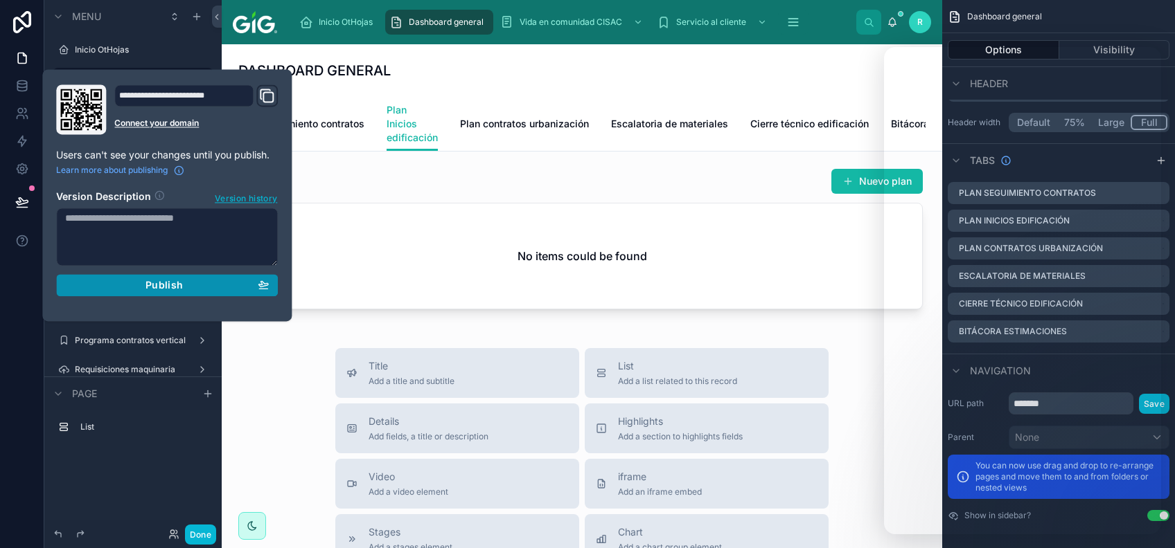
click at [235, 285] on div "Publish" at bounding box center [167, 285] width 204 height 12
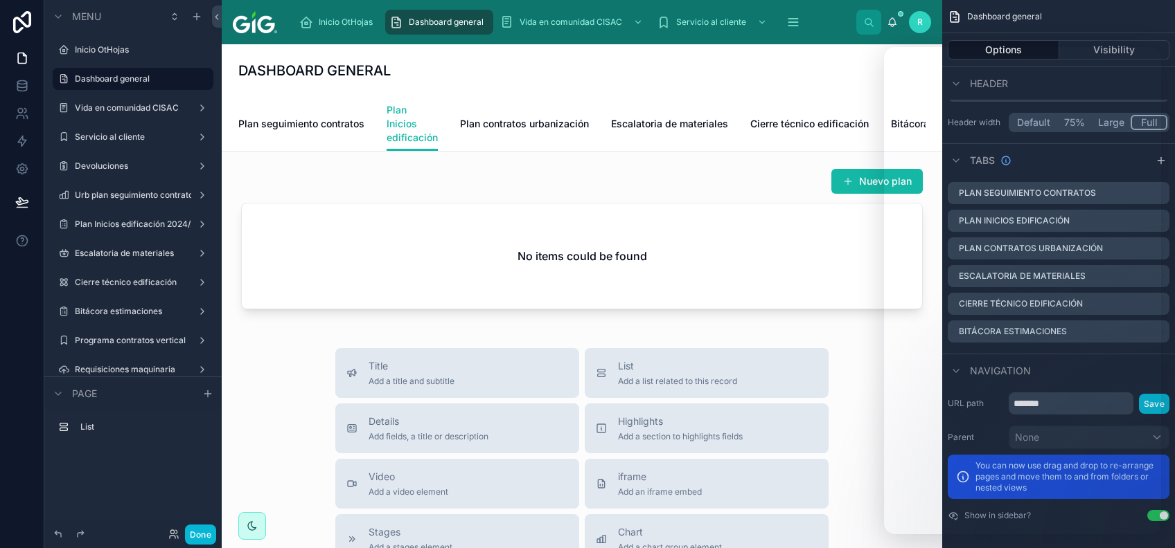
click at [665, 66] on div "DASHBOARD GENERAL" at bounding box center [581, 70] width 687 height 19
click at [645, 82] on div "DASHBOARD GENERAL" at bounding box center [581, 70] width 687 height 53
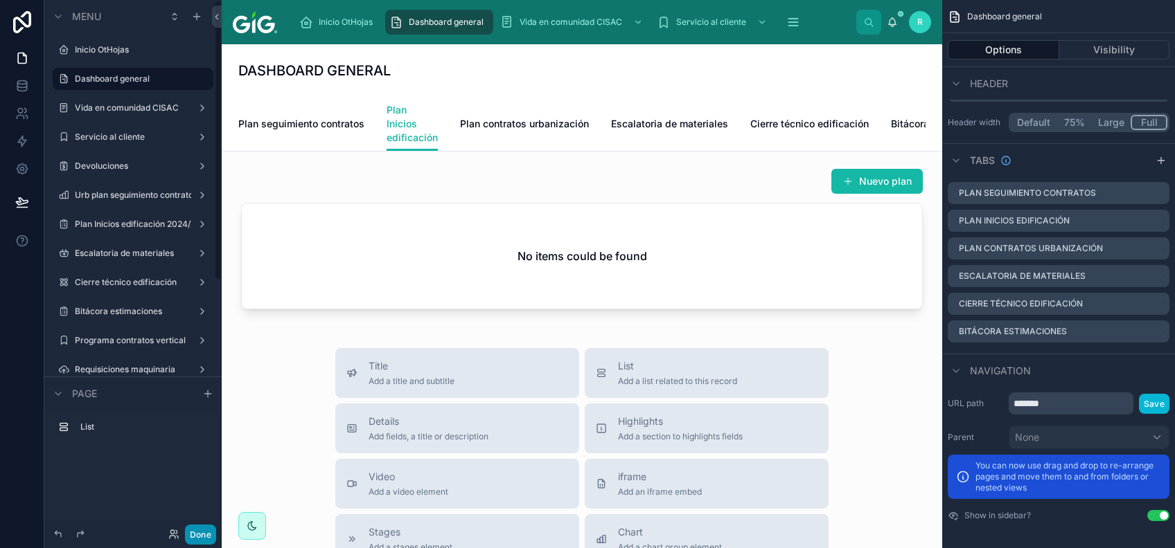
click at [211, 533] on button "Done" at bounding box center [200, 535] width 31 height 20
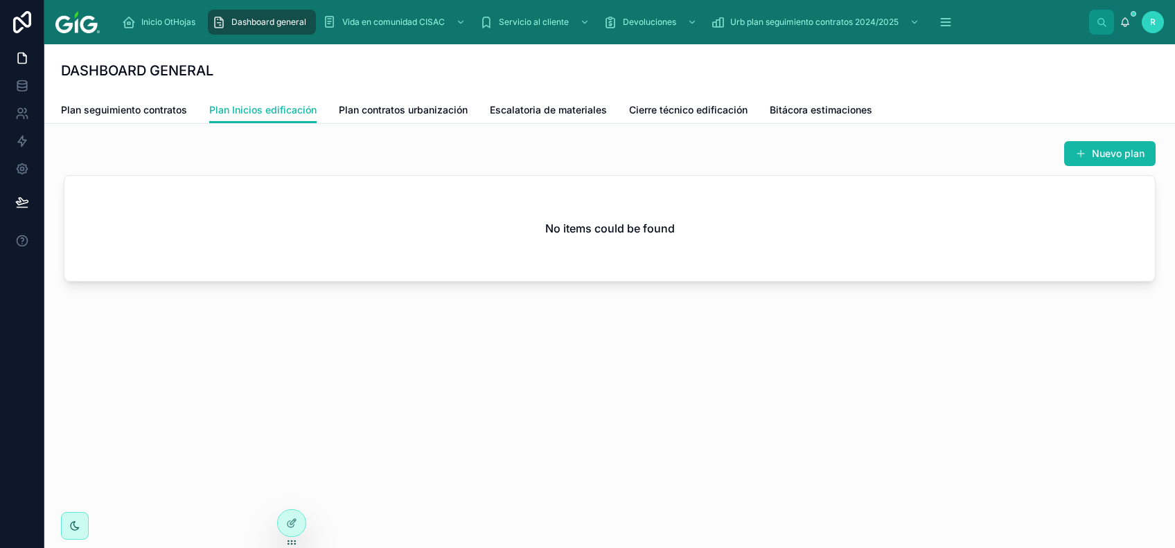
click at [542, 343] on div "Nuevo plan No items could be found" at bounding box center [609, 250] width 1130 height 252
click at [982, 222] on div "No items could be found" at bounding box center [609, 228] width 1090 height 105
click at [124, 111] on span "Plan seguimiento contratos" at bounding box center [124, 110] width 126 height 14
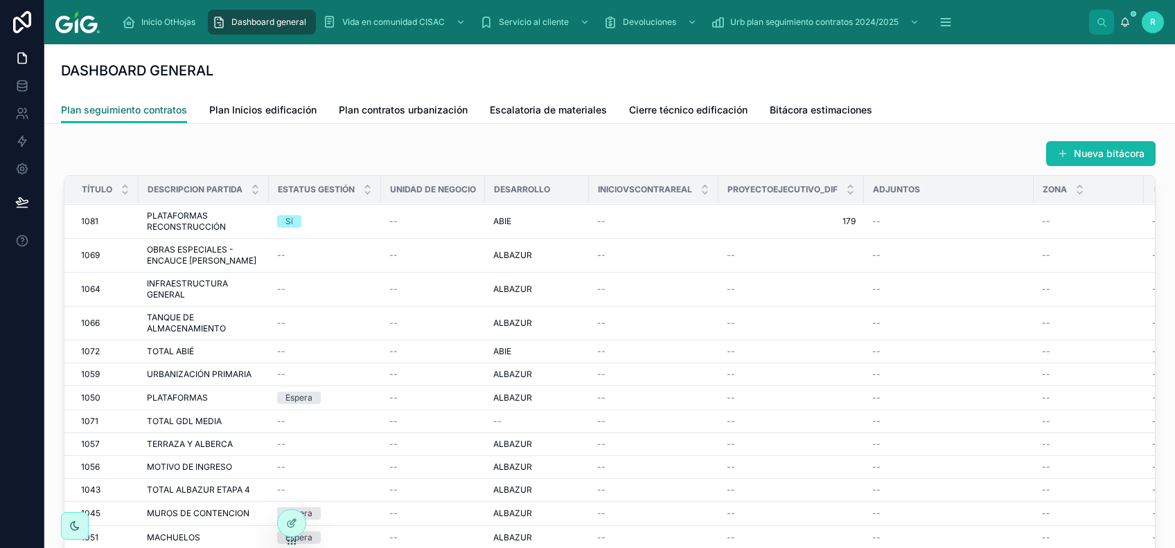
scroll to position [5535, 0]
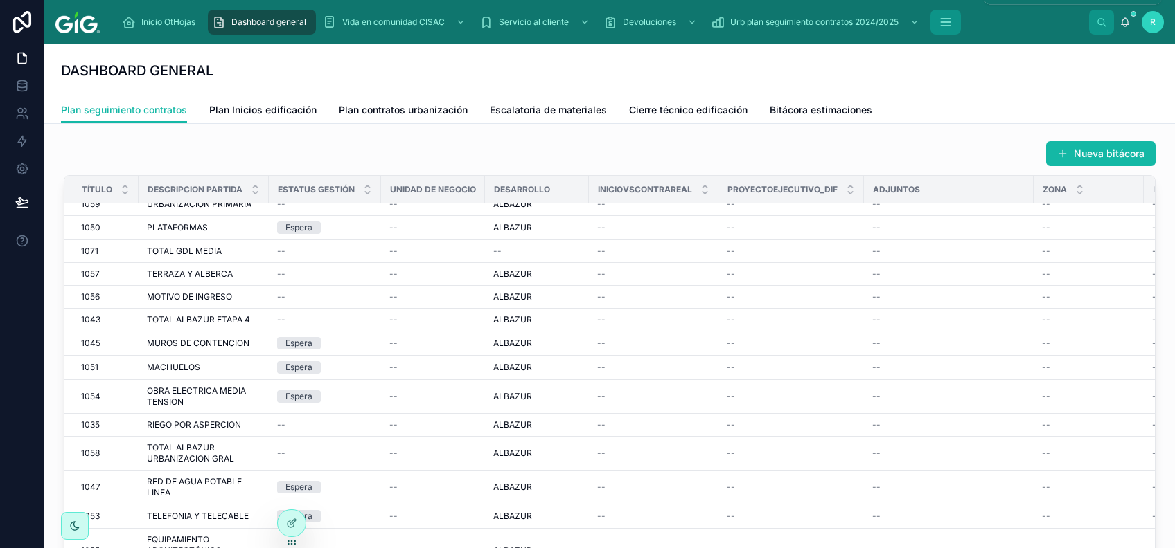
click at [947, 21] on icon "scrollable content" at bounding box center [945, 22] width 14 height 14
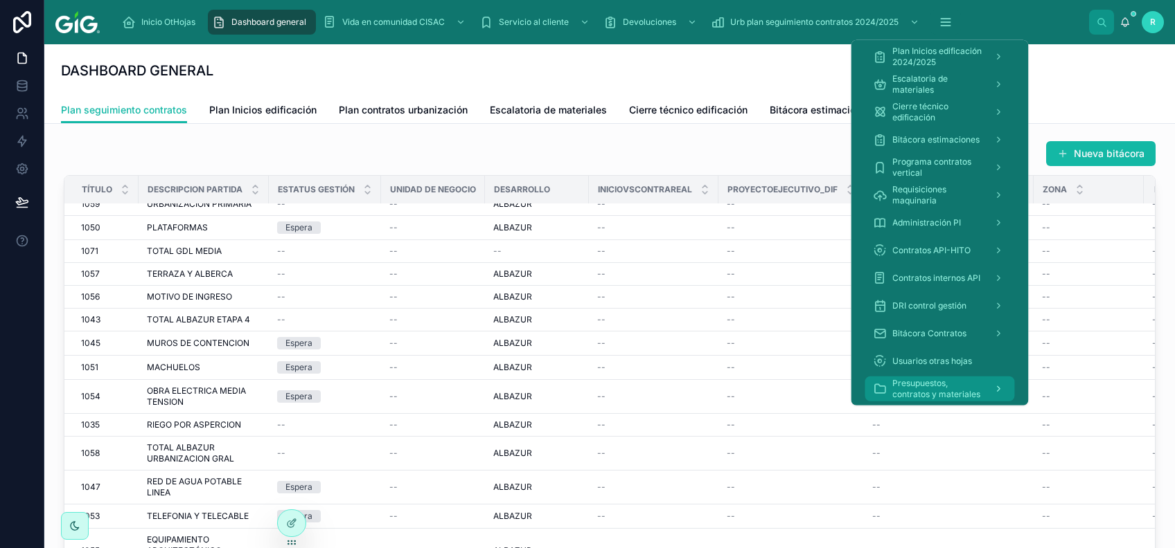
click at [926, 390] on span "Presupuestos, contratos y materiales" at bounding box center [937, 389] width 90 height 22
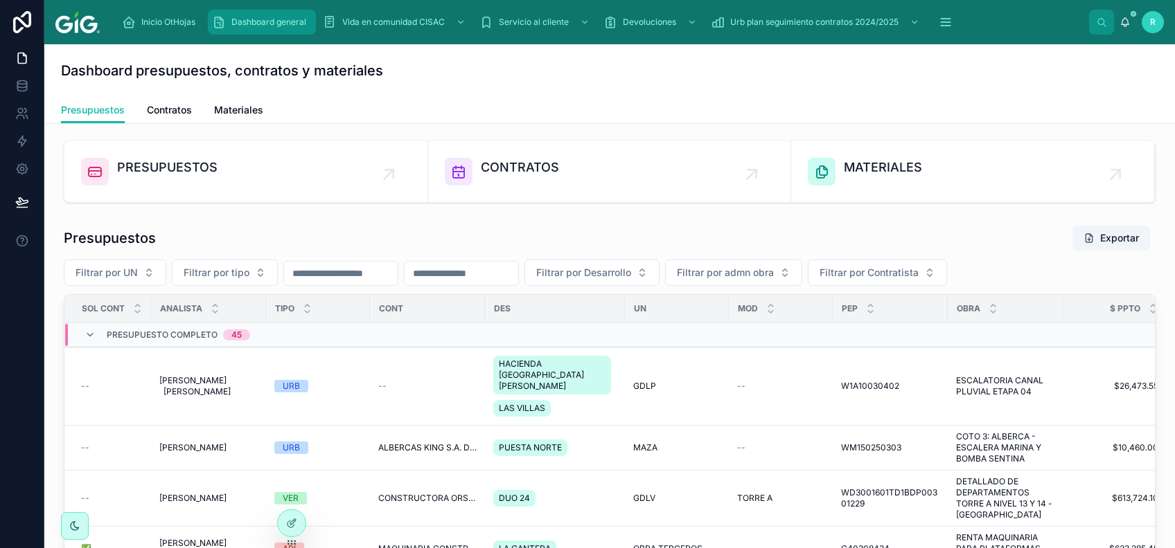
click at [246, 17] on span "Dashboard general" at bounding box center [268, 22] width 75 height 11
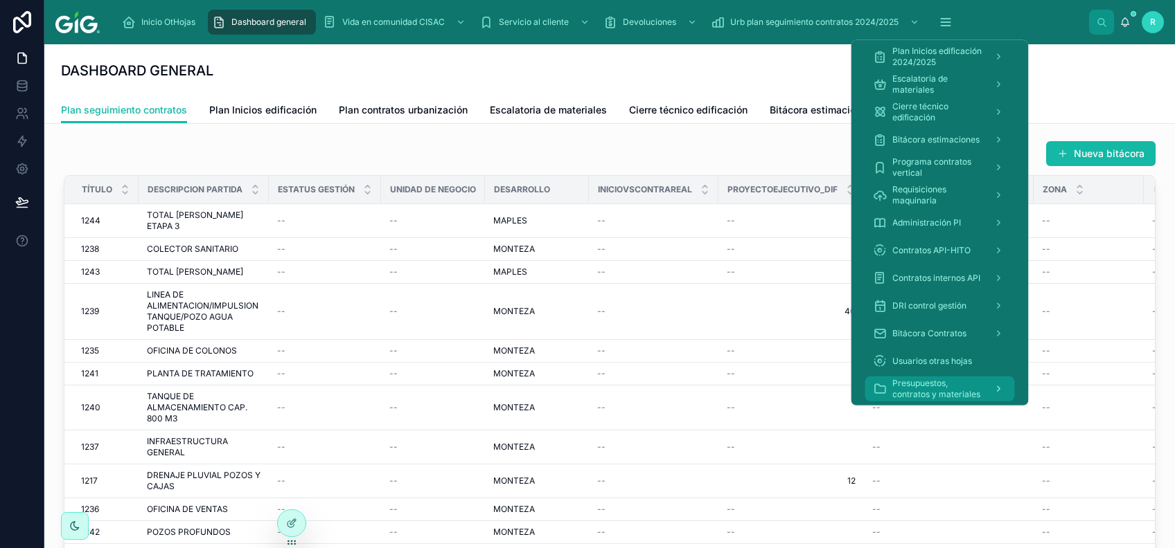
click at [920, 387] on span "Presupuestos, contratos y materiales" at bounding box center [937, 389] width 90 height 22
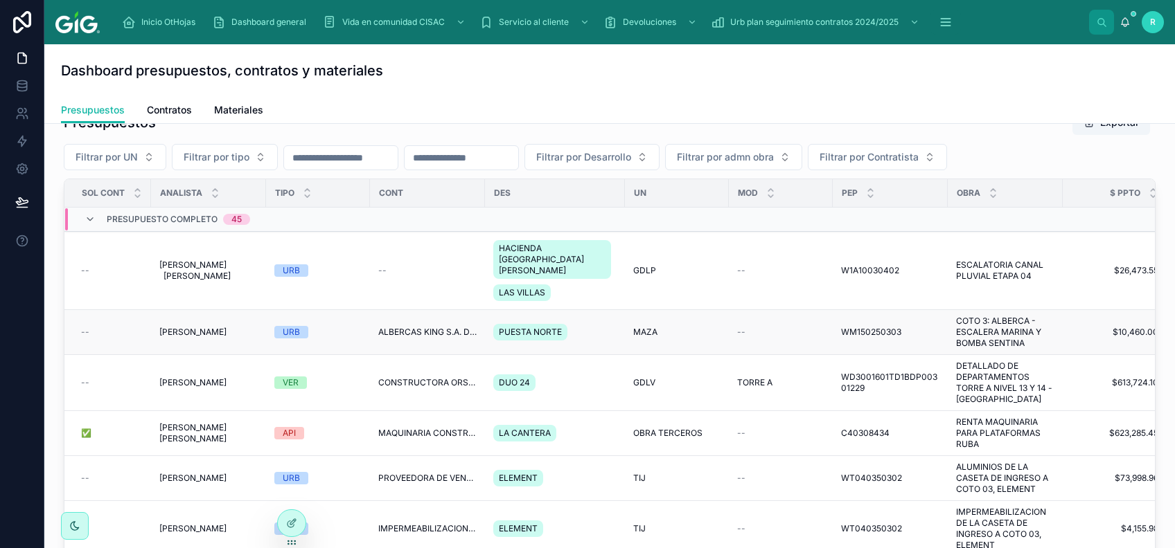
scroll to position [92, 0]
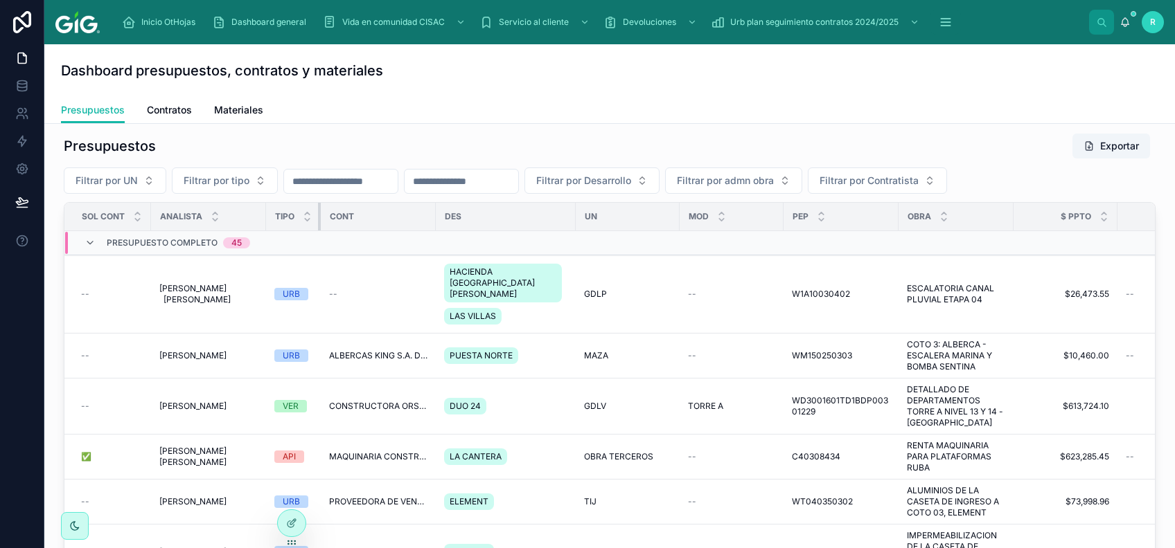
drag, startPoint x: 366, startPoint y: 219, endPoint x: 298, endPoint y: 227, distance: 68.4
click at [298, 227] on th "TIPO" at bounding box center [293, 217] width 55 height 28
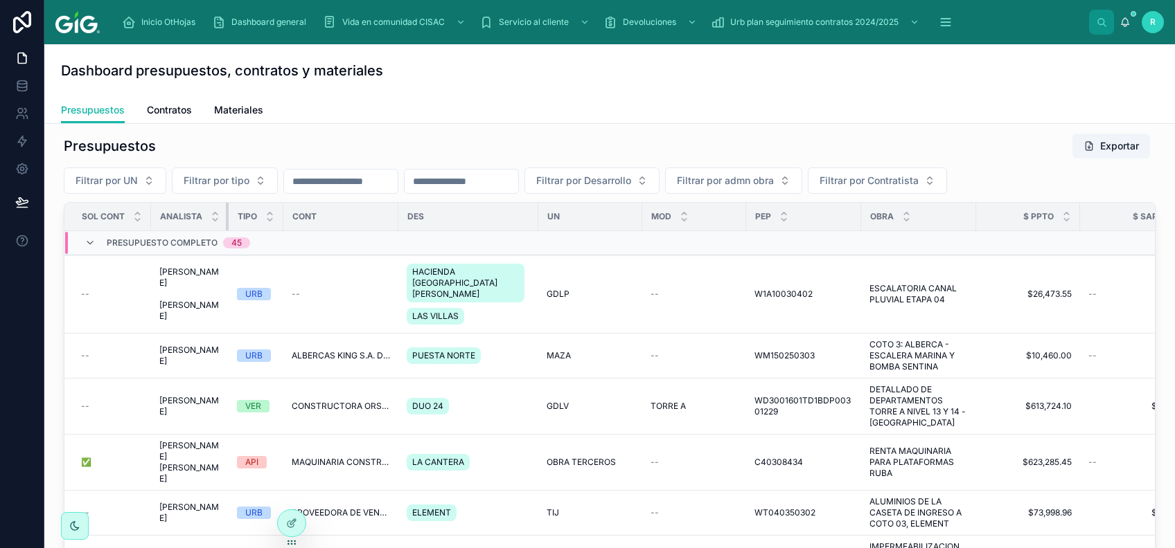
drag, startPoint x: 263, startPoint y: 216, endPoint x: 222, endPoint y: 222, distance: 41.3
click at [222, 222] on th "Analista" at bounding box center [190, 217] width 78 height 28
drag, startPoint x: 537, startPoint y: 217, endPoint x: 435, endPoint y: 242, distance: 105.5
drag, startPoint x: 435, startPoint y: 242, endPoint x: 625, endPoint y: 115, distance: 229.1
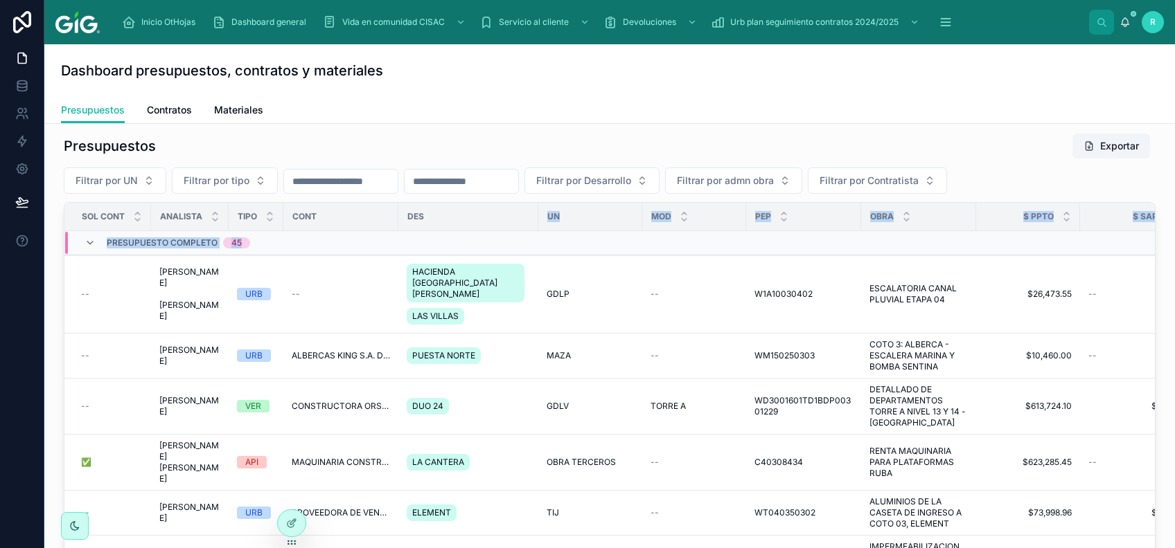
click at [625, 115] on div "Presupuestos Contratos Materiales" at bounding box center [609, 110] width 1097 height 26
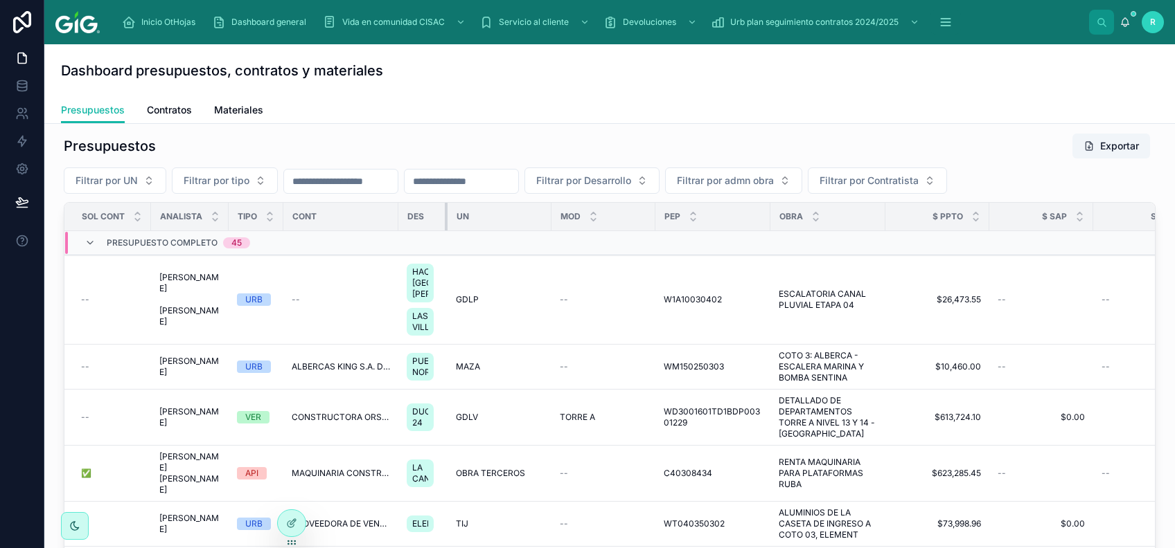
drag, startPoint x: 537, startPoint y: 217, endPoint x: 436, endPoint y: 230, distance: 102.6
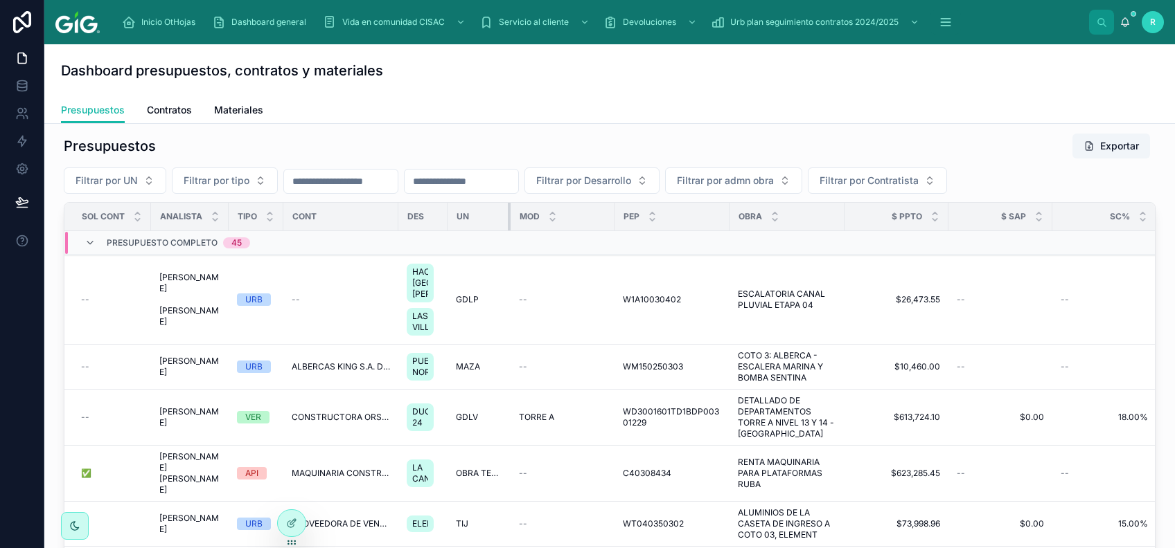
drag, startPoint x: 548, startPoint y: 216, endPoint x: 465, endPoint y: 227, distance: 83.8
click at [461, 227] on th "UN" at bounding box center [478, 217] width 63 height 28
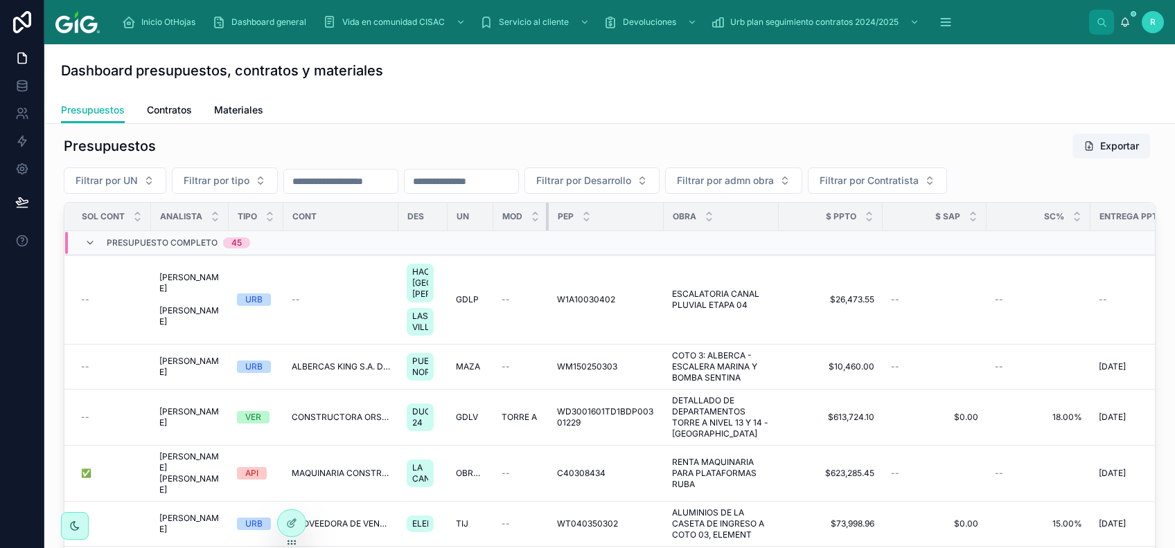
drag, startPoint x: 595, startPoint y: 216, endPoint x: 516, endPoint y: 229, distance: 80.0
click at [516, 229] on th "MOD" at bounding box center [520, 217] width 55 height 28
click at [174, 111] on span "Contratos" at bounding box center [169, 110] width 45 height 14
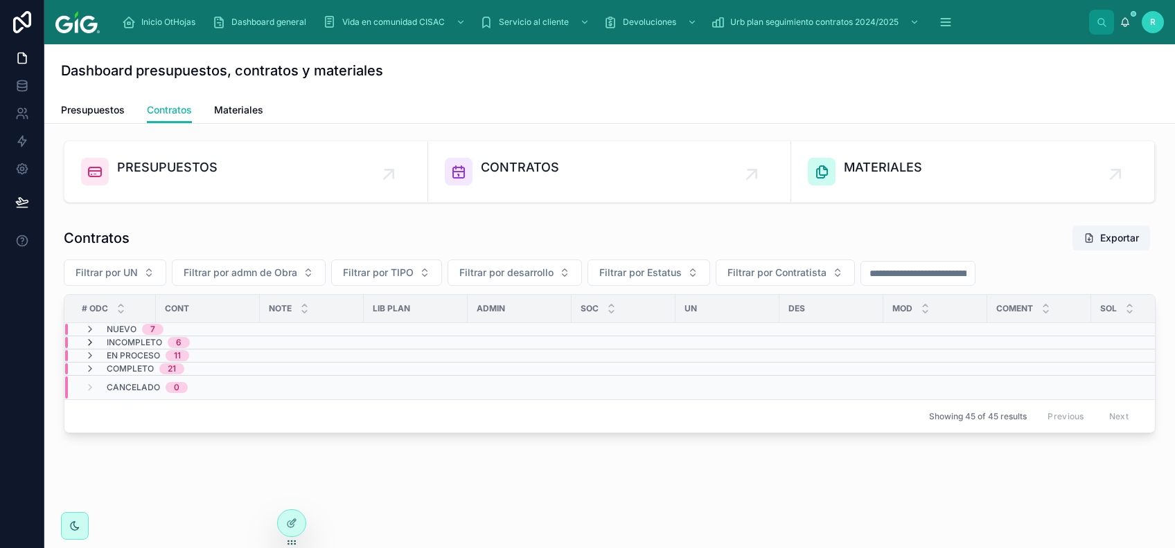
click at [87, 338] on icon at bounding box center [89, 342] width 11 height 11
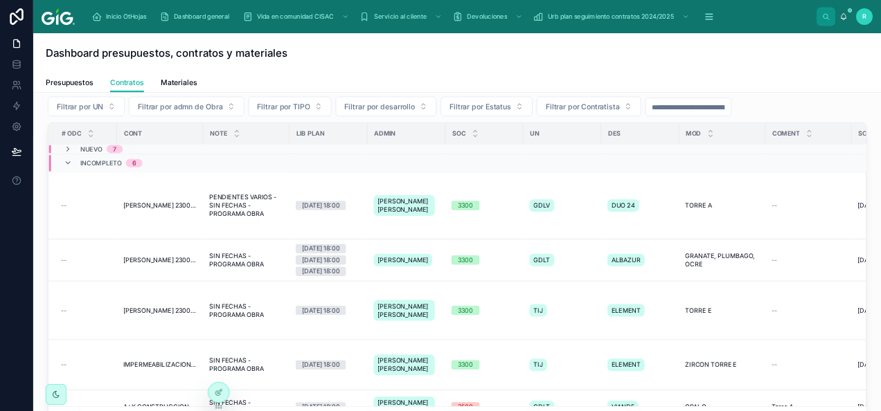
scroll to position [92, 0]
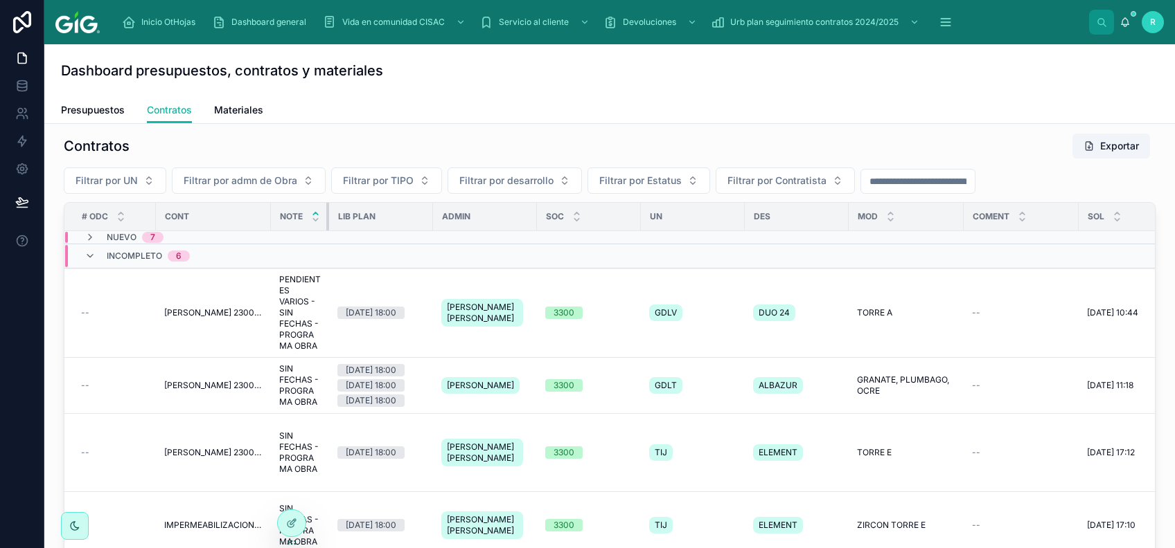
drag, startPoint x: 383, startPoint y: 212, endPoint x: 318, endPoint y: 213, distance: 65.1
click at [318, 213] on th "NOTE" at bounding box center [300, 217] width 58 height 28
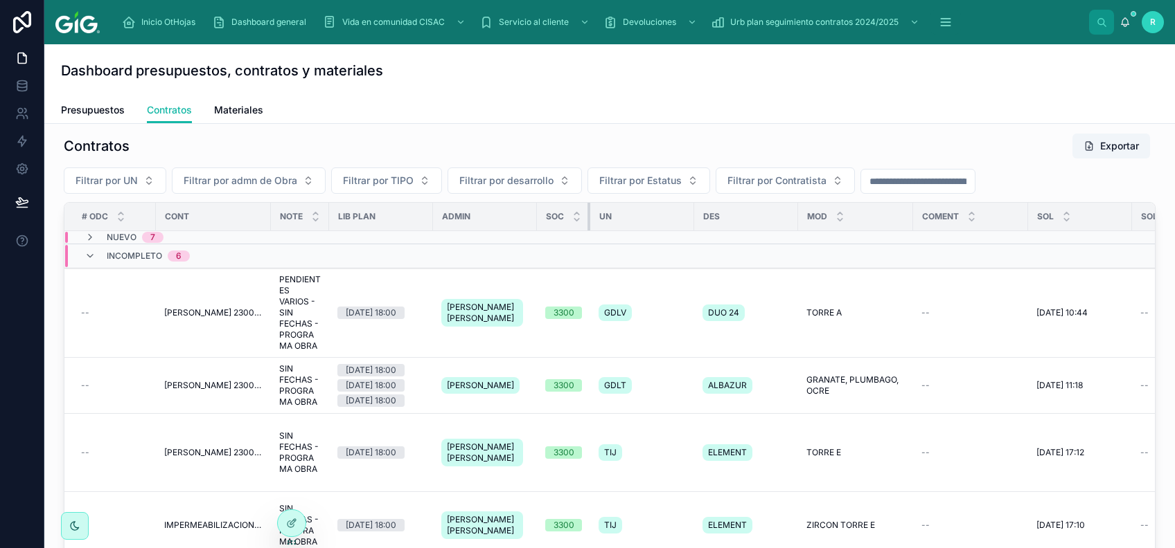
drag, startPoint x: 638, startPoint y: 220, endPoint x: 562, endPoint y: 220, distance: 75.5
click at [562, 220] on th "Soc" at bounding box center [563, 217] width 53 height 28
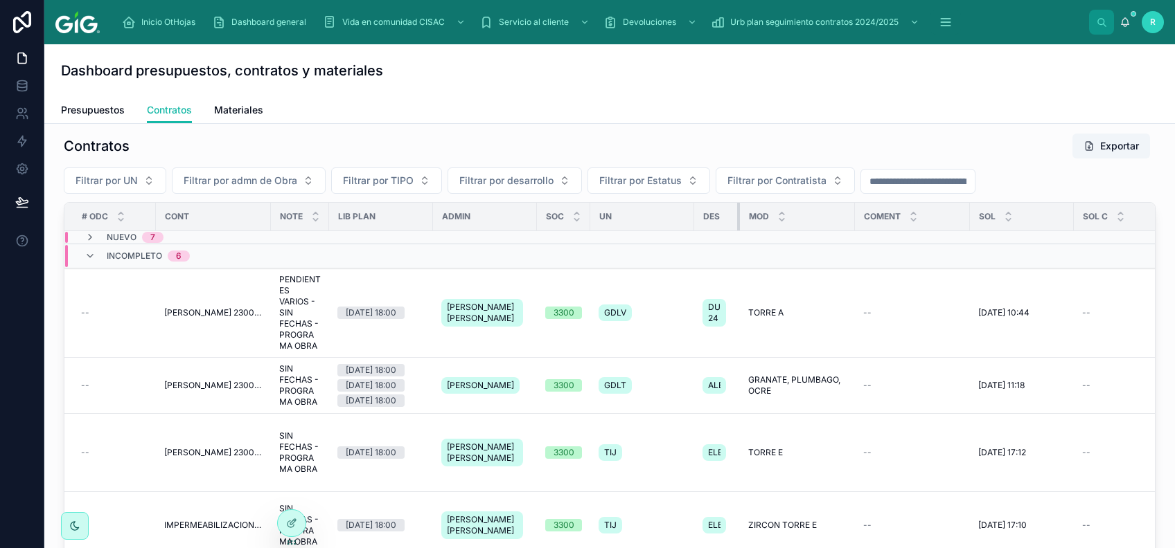
drag, startPoint x: 794, startPoint y: 217, endPoint x: 700, endPoint y: 231, distance: 95.2
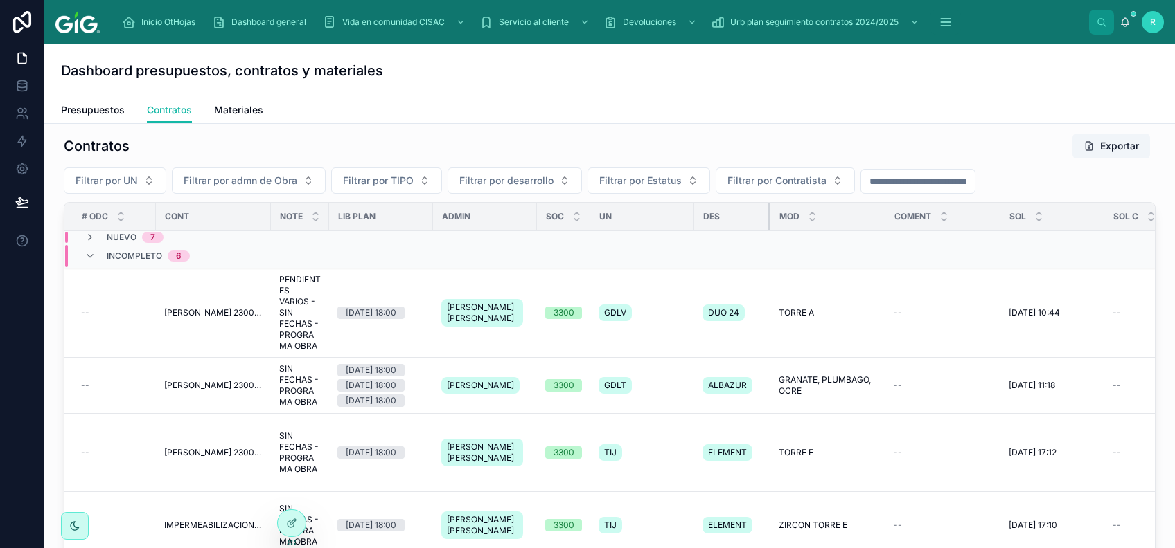
drag, startPoint x: 738, startPoint y: 222, endPoint x: 781, endPoint y: 242, distance: 47.7
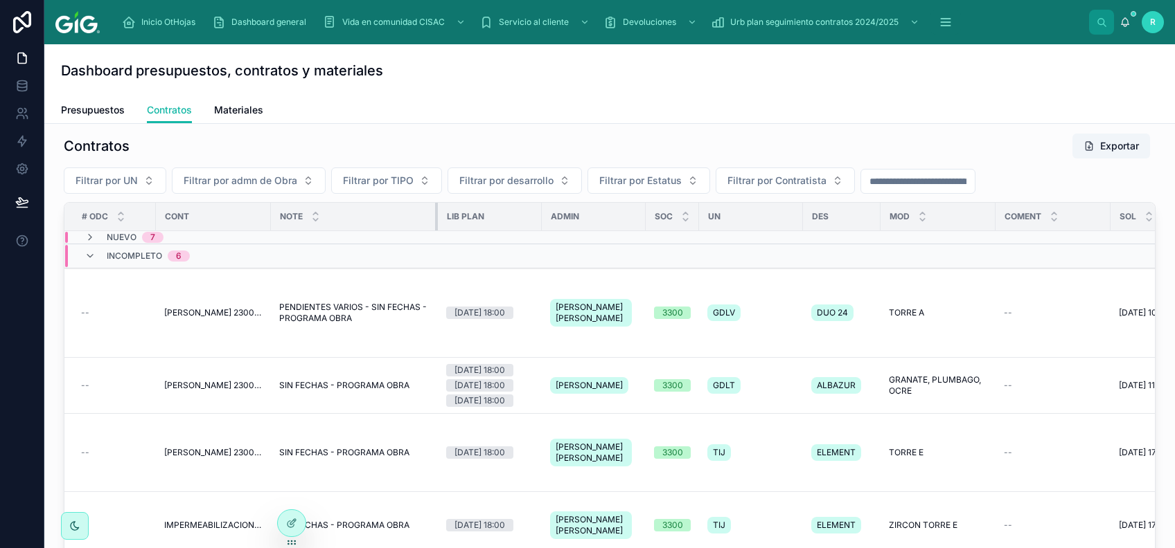
drag, startPoint x: 327, startPoint y: 215, endPoint x: 444, endPoint y: 218, distance: 117.1
drag, startPoint x: 1125, startPoint y: 1, endPoint x: 488, endPoint y: 152, distance: 654.3
click at [498, 90] on div "Dashboard presupuestos, contratos y materiales" at bounding box center [609, 70] width 1097 height 53
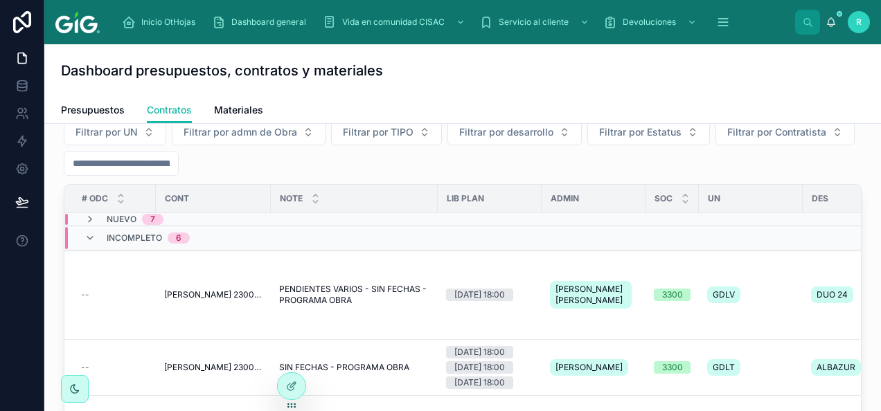
scroll to position [161, 0]
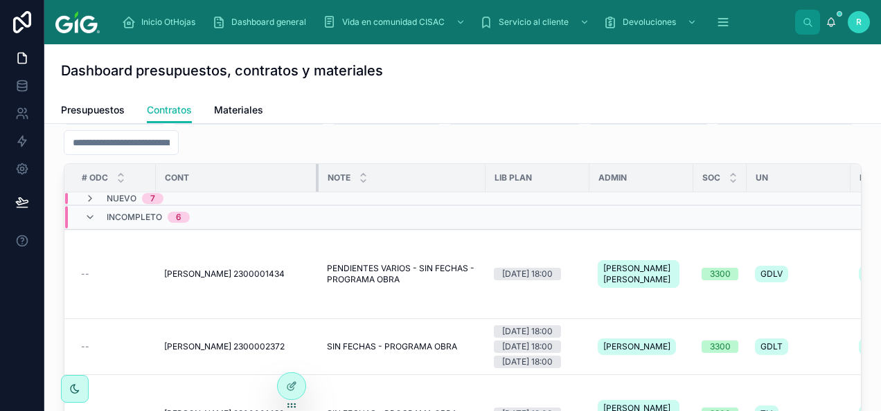
drag, startPoint x: 268, startPoint y: 175, endPoint x: 316, endPoint y: 194, distance: 51.3
click at [343, 271] on span "PENDIENTES VARIOS - SIN FECHAS - PROGRAMA OBRA" at bounding box center [402, 274] width 150 height 22
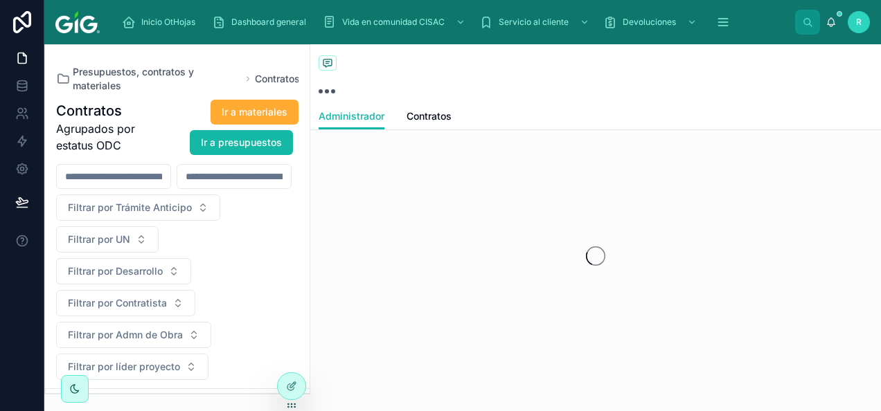
click at [328, 62] on icon at bounding box center [326, 62] width 3 height 0
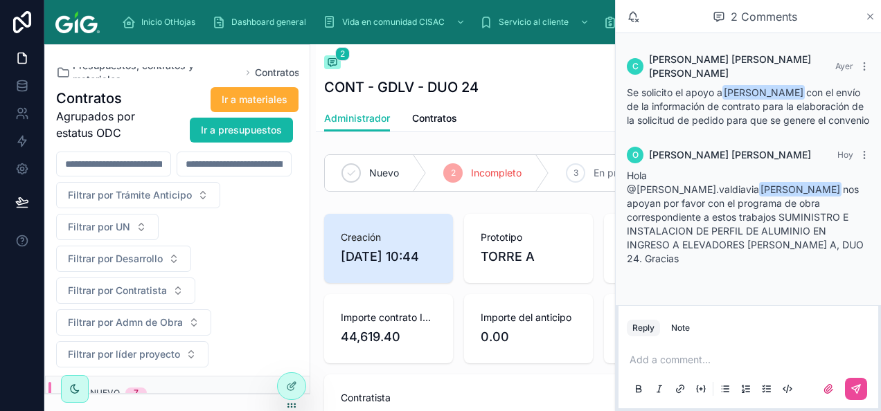
click at [874, 15] on icon at bounding box center [870, 16] width 10 height 11
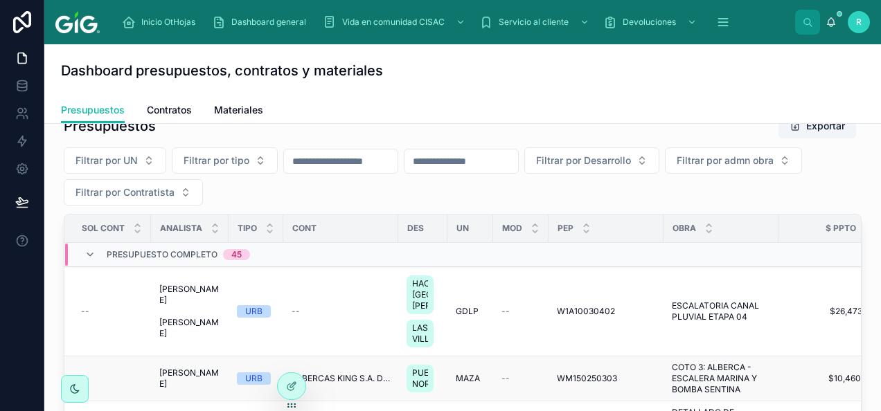
scroll to position [208, 0]
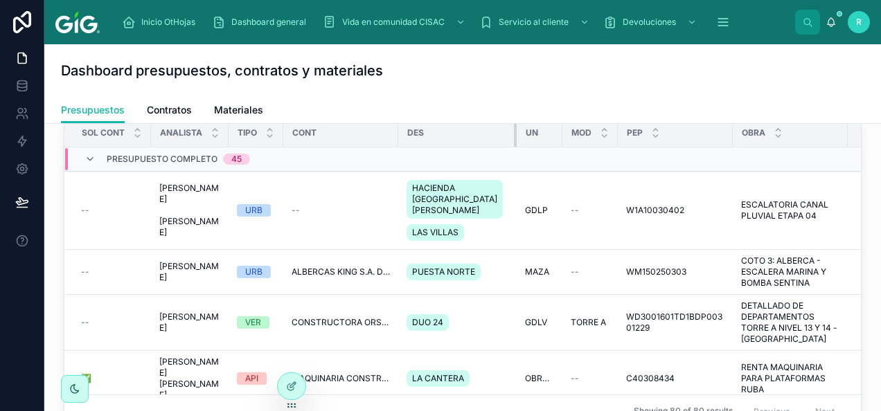
drag, startPoint x: 446, startPoint y: 136, endPoint x: 534, endPoint y: 145, distance: 88.5
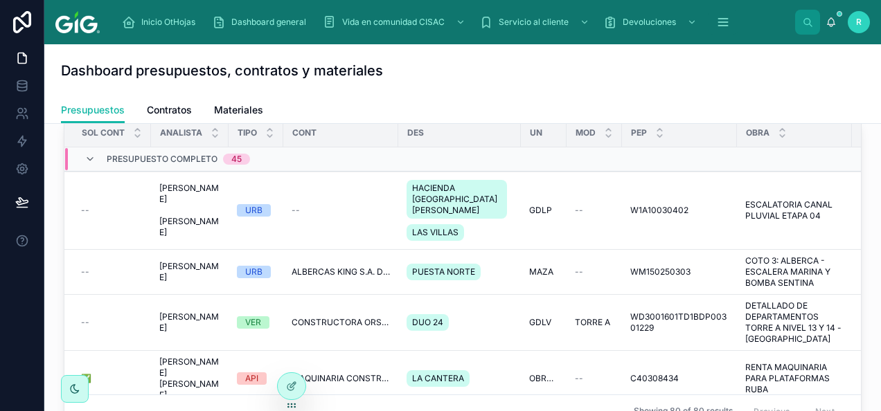
click at [461, 75] on div "Dashboard presupuestos, contratos y materiales" at bounding box center [462, 70] width 803 height 19
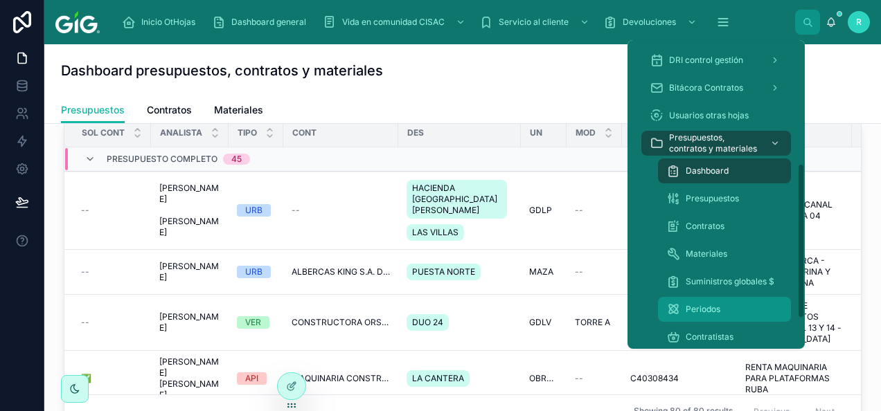
scroll to position [277, 0]
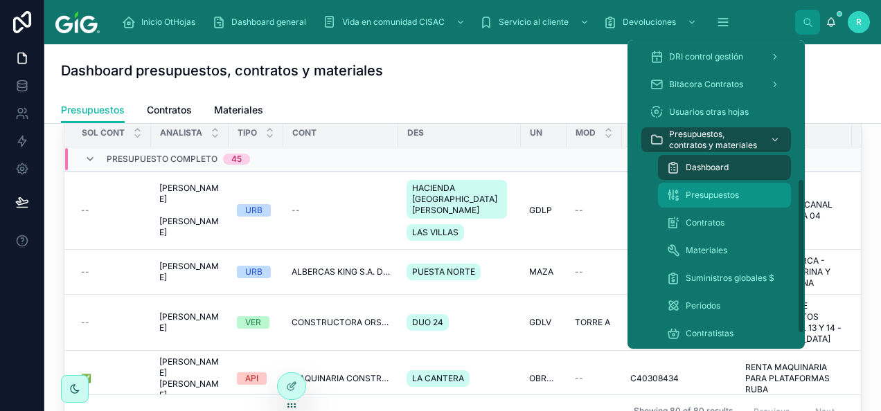
click at [726, 188] on div "Presupuestos" at bounding box center [724, 195] width 116 height 22
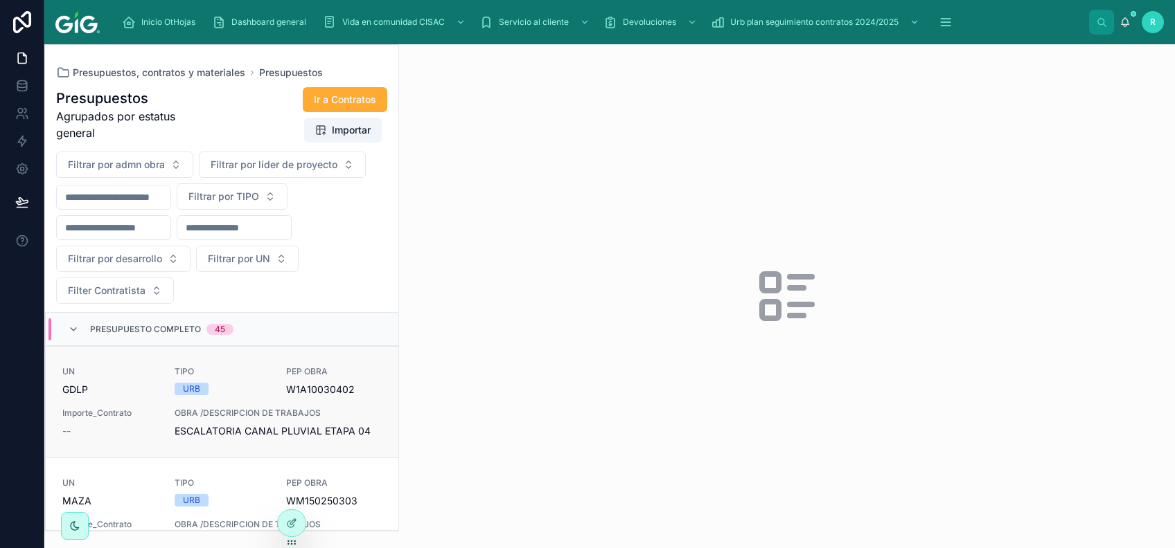
drag, startPoint x: 805, startPoint y: 1, endPoint x: 245, endPoint y: 374, distance: 672.6
click at [245, 374] on span "TIPO" at bounding box center [223, 371] width 96 height 11
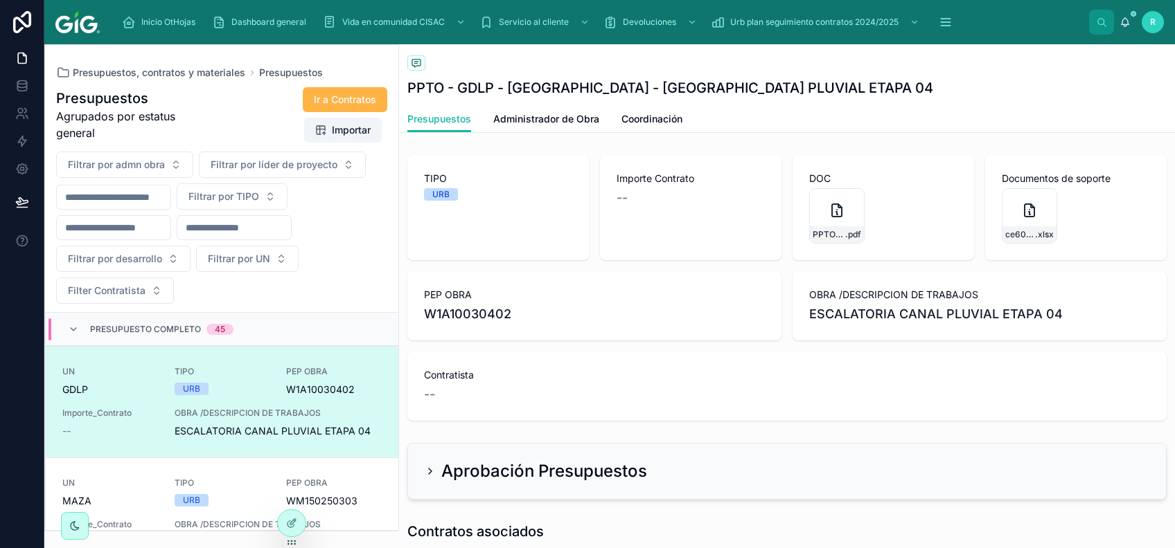
click at [343, 102] on span "Ir a Contratos" at bounding box center [345, 100] width 62 height 14
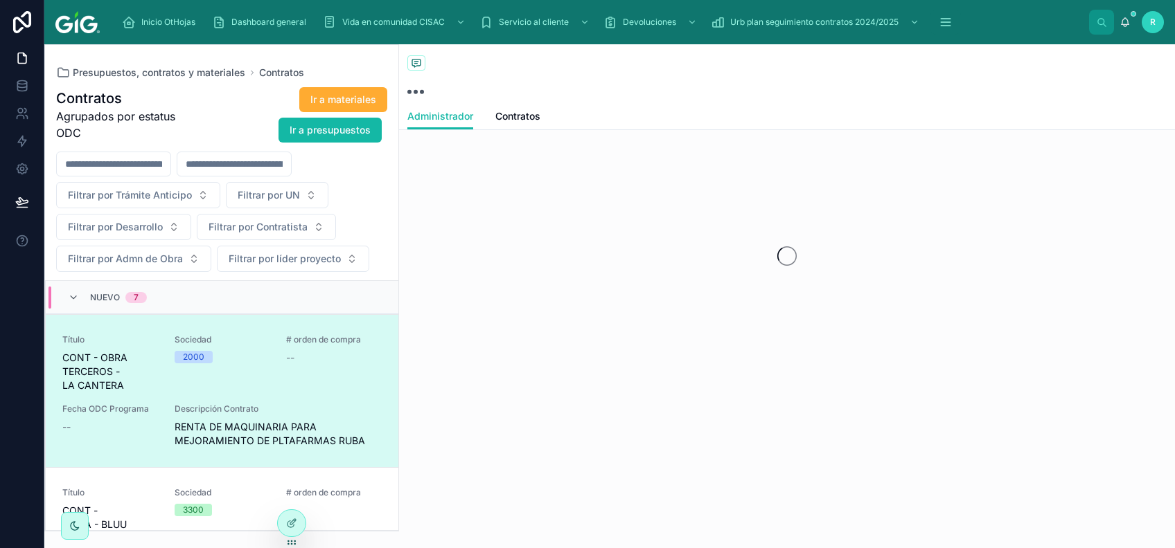
click at [242, 377] on div "Sociedad 2000" at bounding box center [223, 363] width 96 height 58
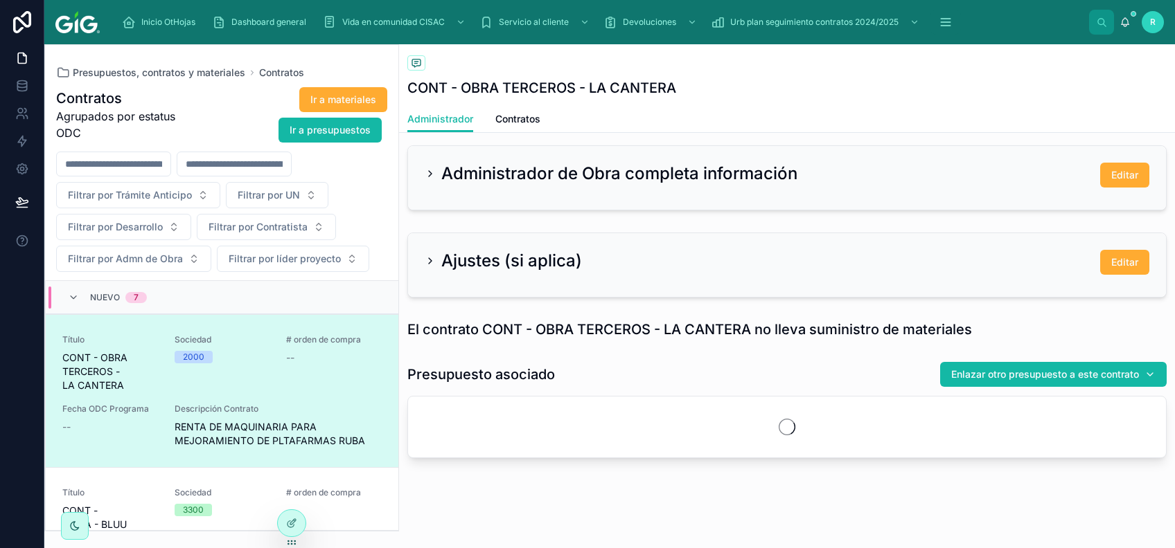
scroll to position [540, 0]
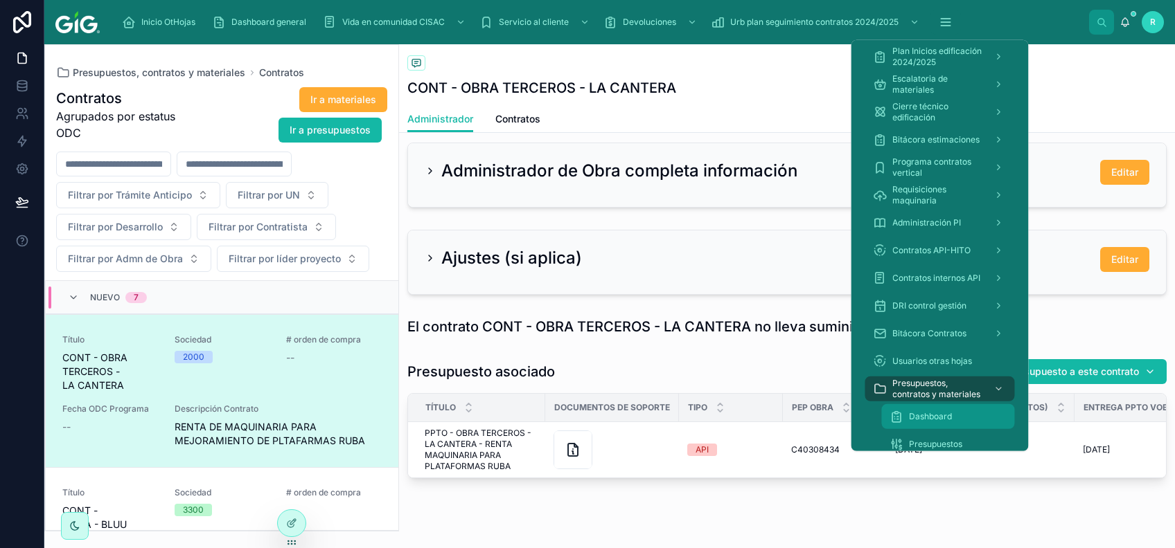
drag, startPoint x: 942, startPoint y: 416, endPoint x: 10, endPoint y: 372, distance: 932.5
click at [942, 416] on span "Dashboard" at bounding box center [930, 416] width 43 height 11
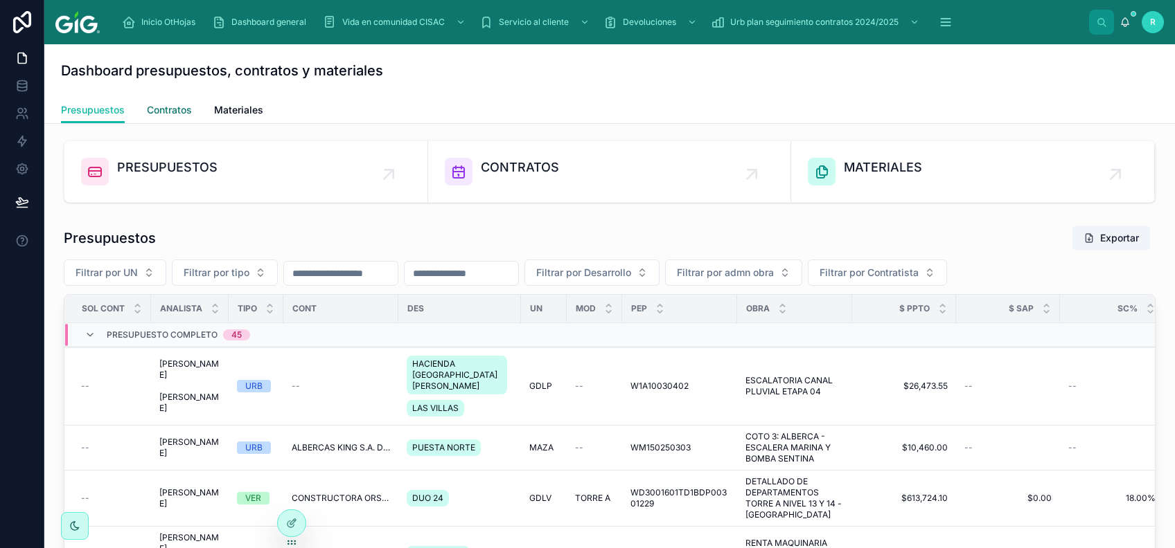
click at [165, 103] on span "Contratos" at bounding box center [169, 110] width 45 height 14
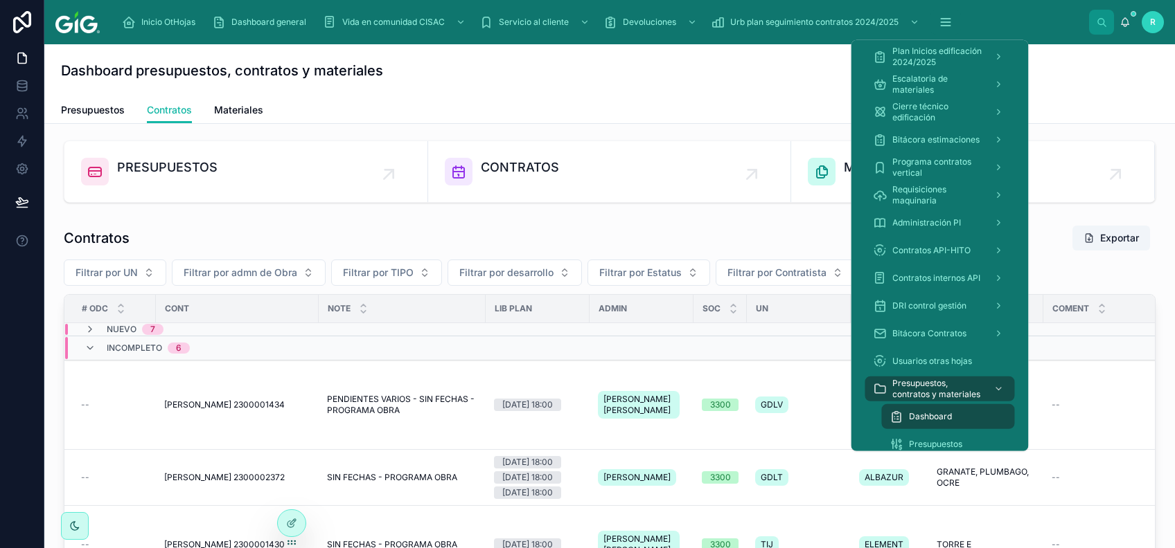
drag, startPoint x: 951, startPoint y: 23, endPoint x: 892, endPoint y: 8, distance: 60.6
click at [892, 8] on div "Inicio OtHojas Dashboard general Vida en comunidad CISAC Servicio al cliente De…" at bounding box center [600, 22] width 978 height 30
click at [935, 91] on span "Escalatoria de materiales" at bounding box center [937, 84] width 90 height 22
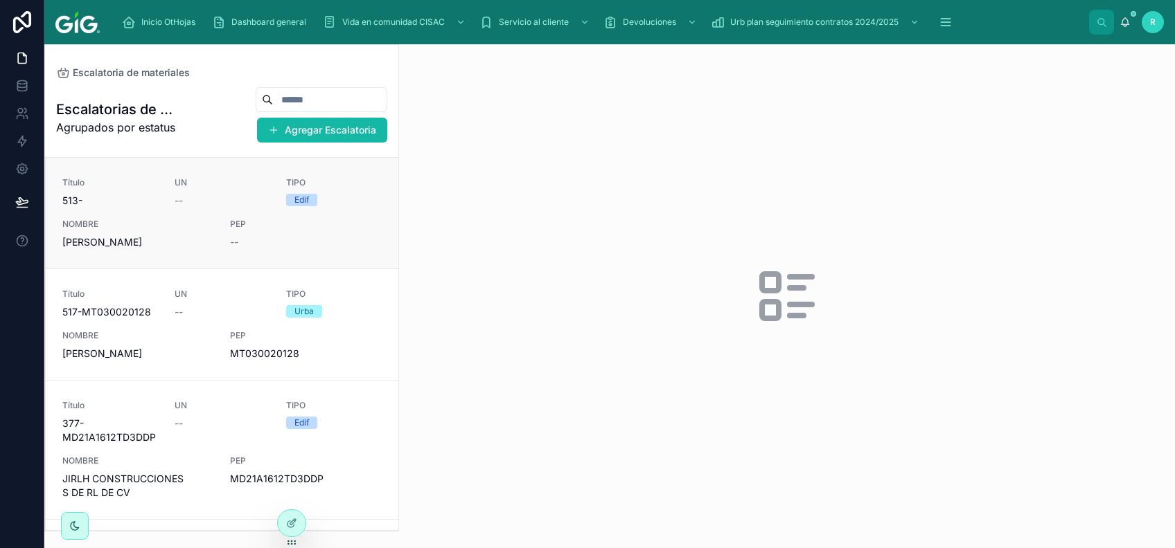
click at [302, 233] on div "PEP --" at bounding box center [278, 234] width 96 height 30
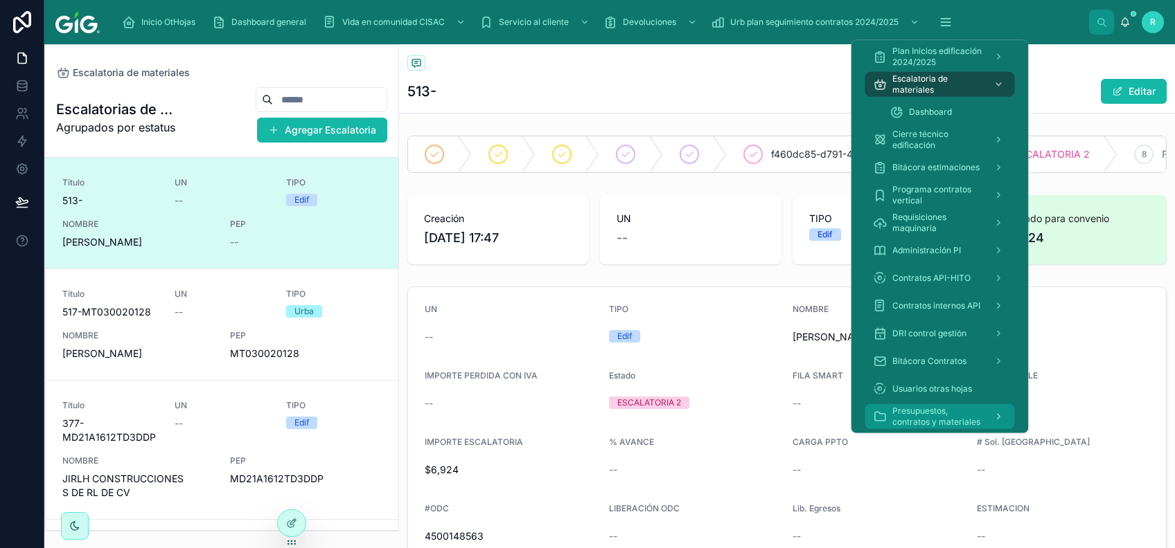
click at [938, 412] on span "Presupuestos, contratos y materiales" at bounding box center [937, 417] width 90 height 22
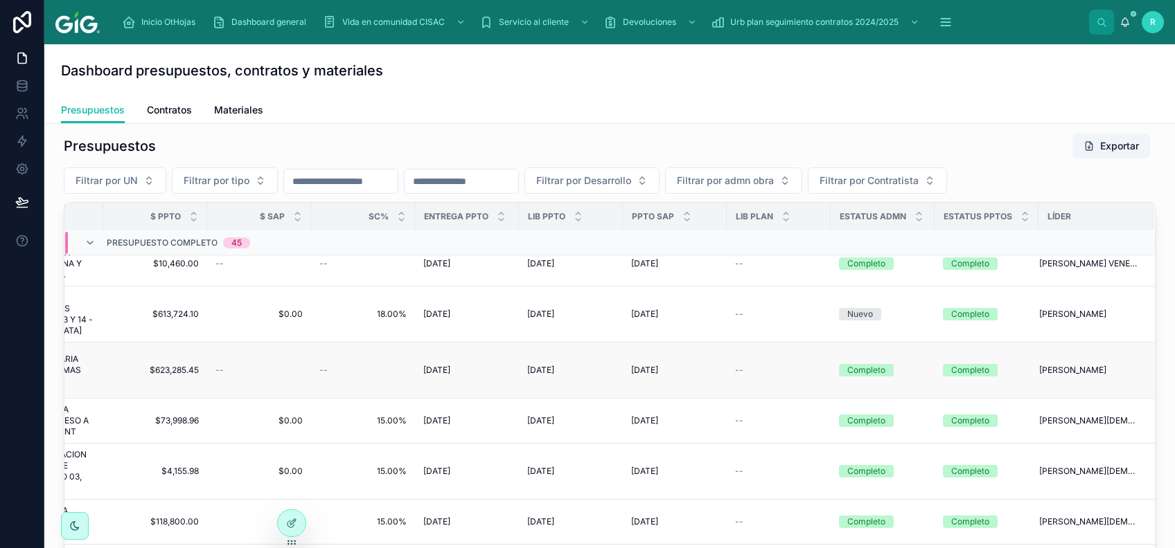
scroll to position [0, 776]
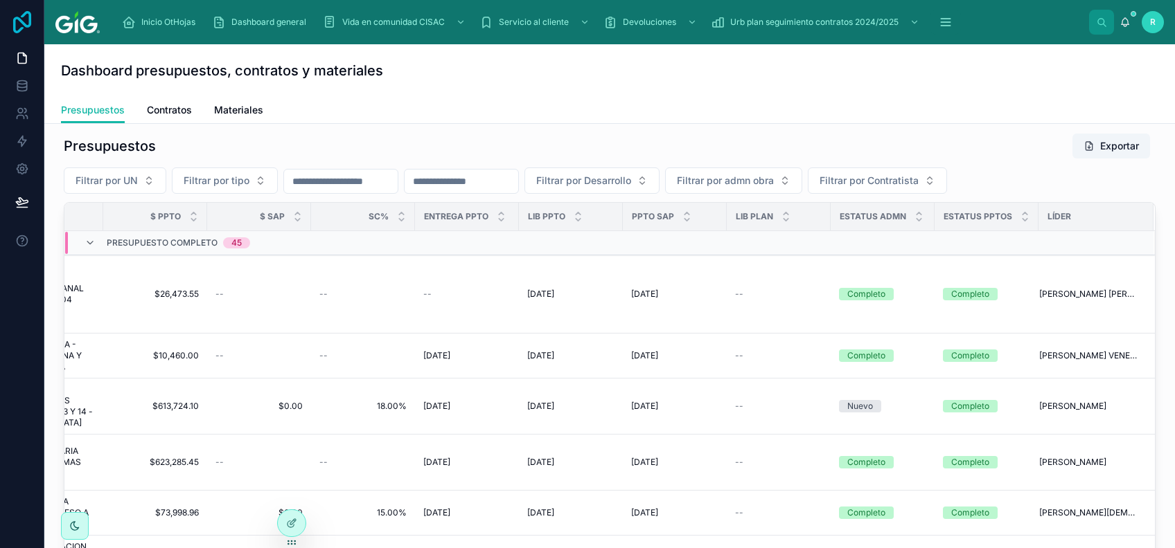
click at [28, 29] on icon at bounding box center [22, 22] width 28 height 22
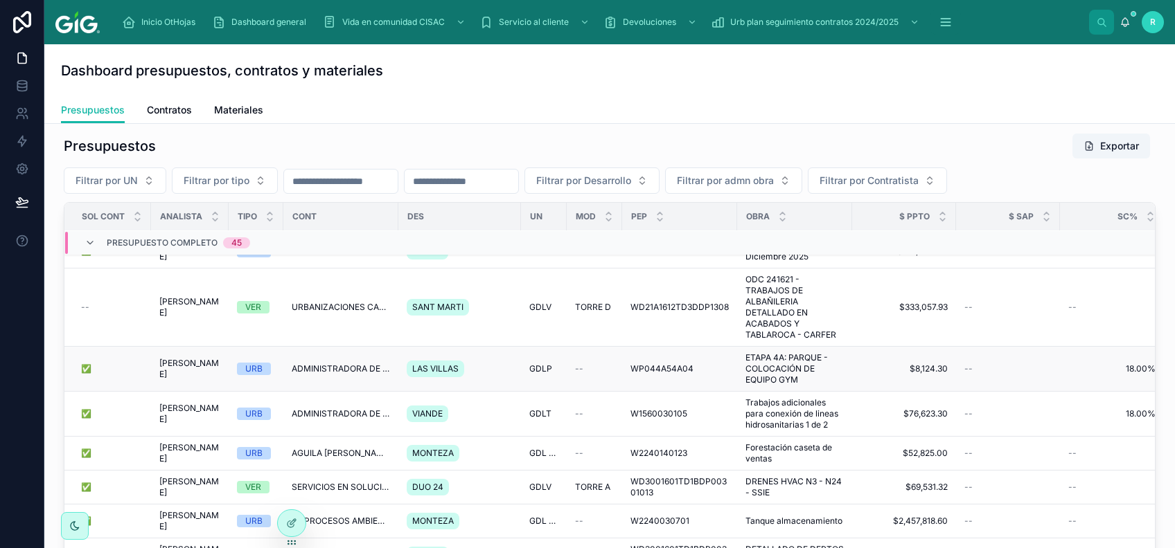
scroll to position [1313, 0]
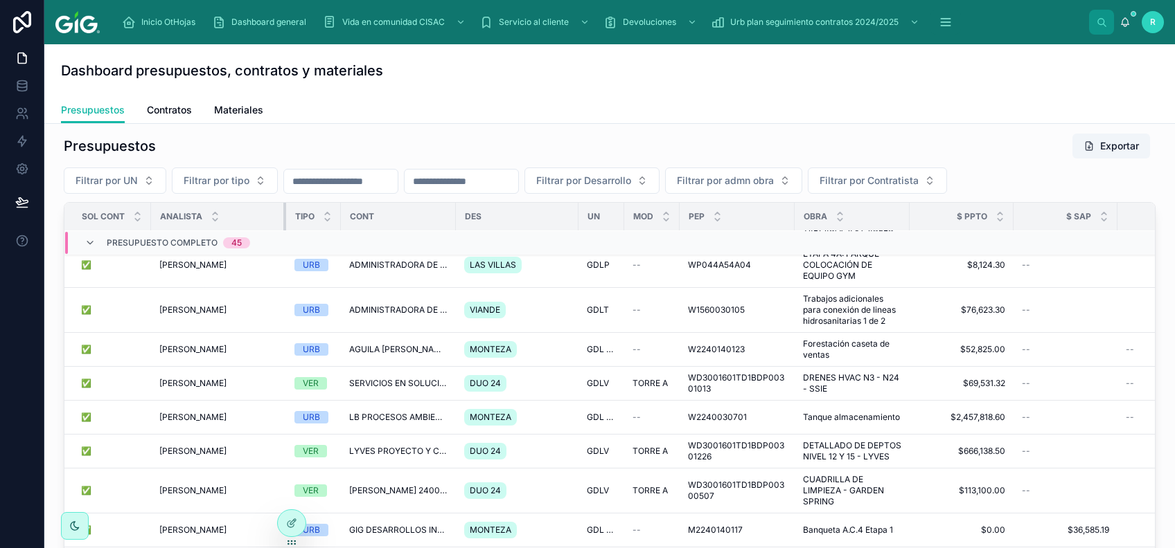
drag, startPoint x: 227, startPoint y: 217, endPoint x: 294, endPoint y: 215, distance: 66.5
click at [294, 215] on tr "SOL CONT Analista TIPO Cont Des UN MOD PEP OBRA $ PPTO $ SAP SC% ENTREGA PPTO L…" at bounding box center [1012, 217] width 1896 height 28
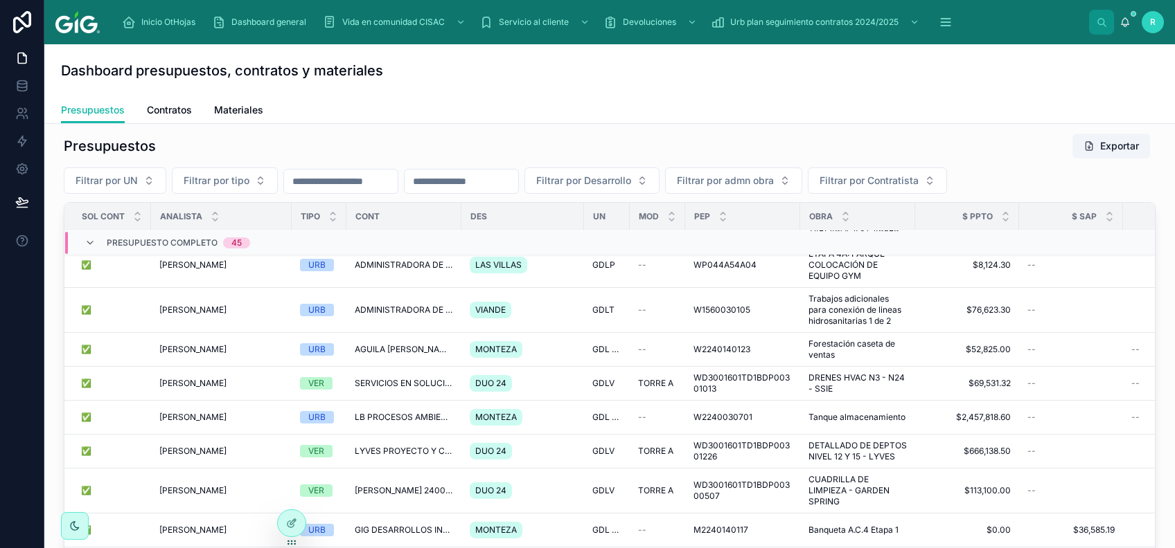
scroll to position [1235, 0]
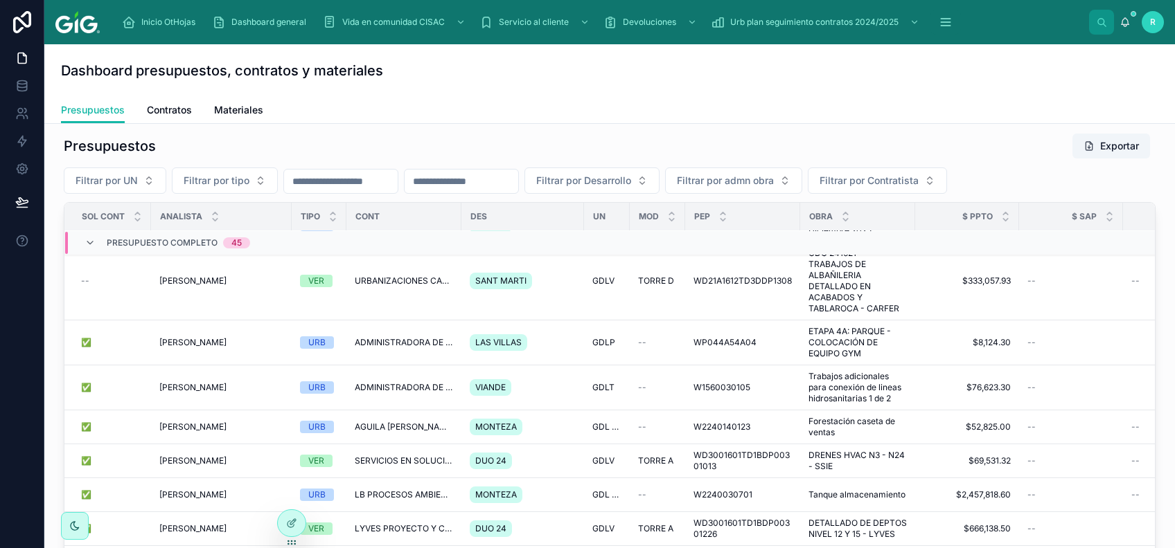
drag, startPoint x: 288, startPoint y: 213, endPoint x: 238, endPoint y: 216, distance: 50.6
click at [237, 216] on th "Analista" at bounding box center [221, 217] width 141 height 28
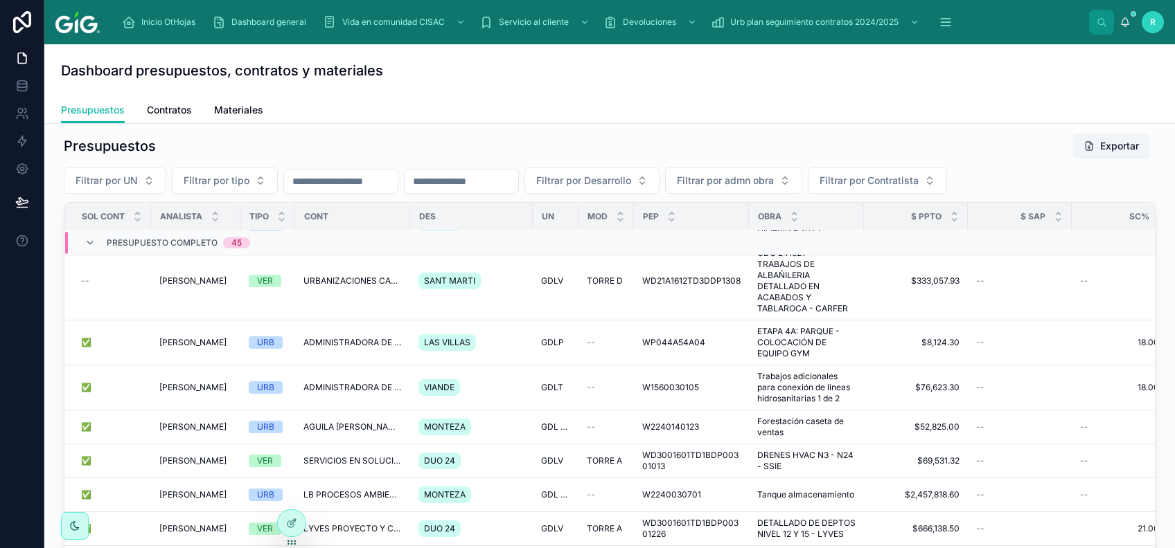
scroll to position [1269, 0]
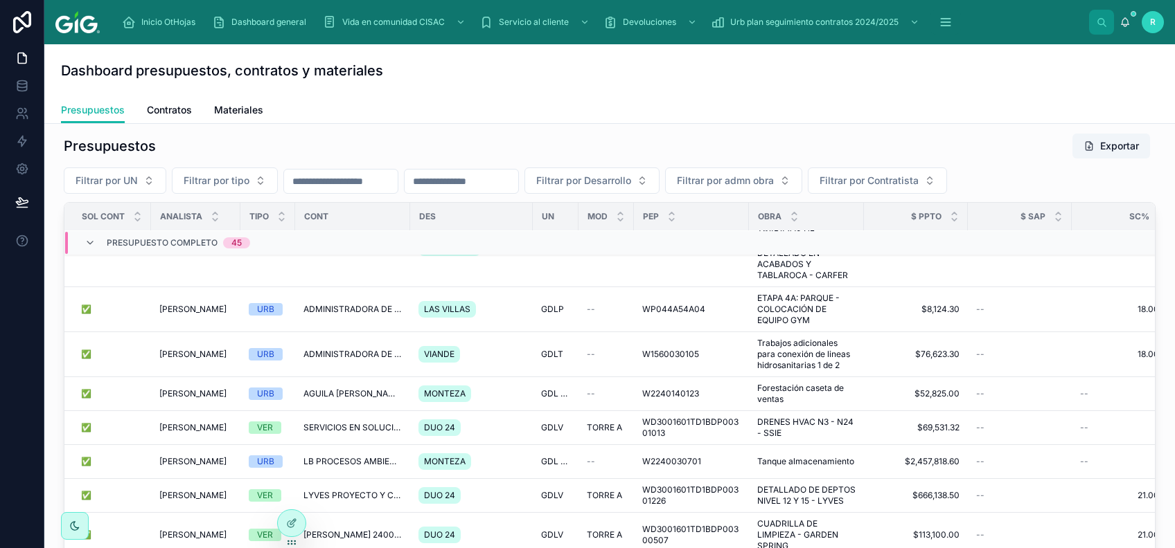
click at [766, 133] on div "Presupuestos Exportar" at bounding box center [609, 146] width 1091 height 26
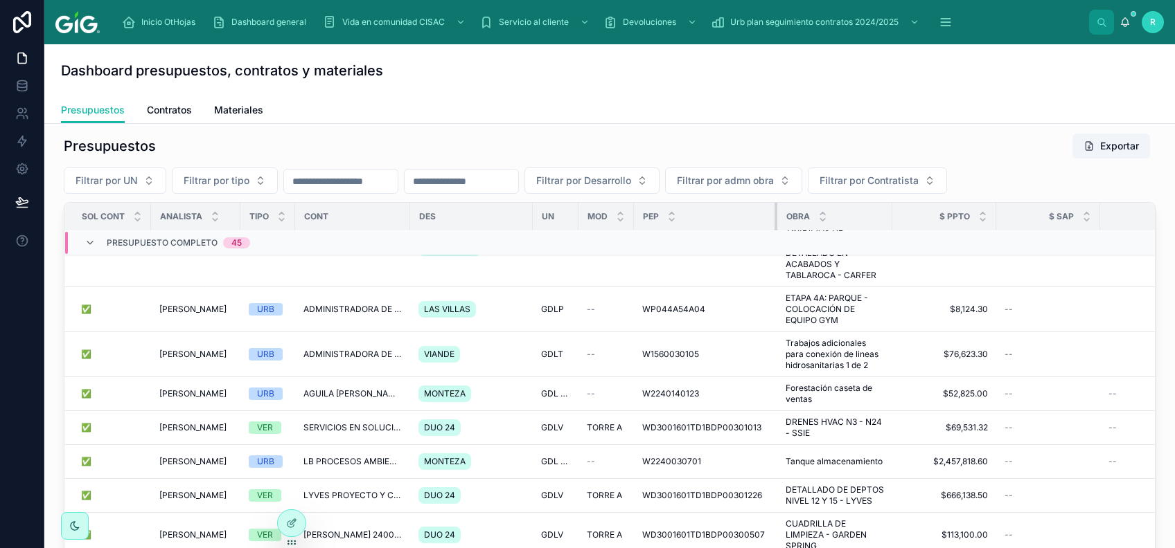
drag, startPoint x: 747, startPoint y: 211, endPoint x: 785, endPoint y: 228, distance: 41.8
click at [784, 228] on tr "SOL CONT Analista TIPO Cont Des UN MOD PEP OBRA $ PPTO $ SAP SC% ENTREGA PPTO L…" at bounding box center [1003, 217] width 1879 height 28
click at [722, 101] on div "Presupuestos Contratos Materiales" at bounding box center [609, 110] width 1097 height 26
